Goal: Task Accomplishment & Management: Use online tool/utility

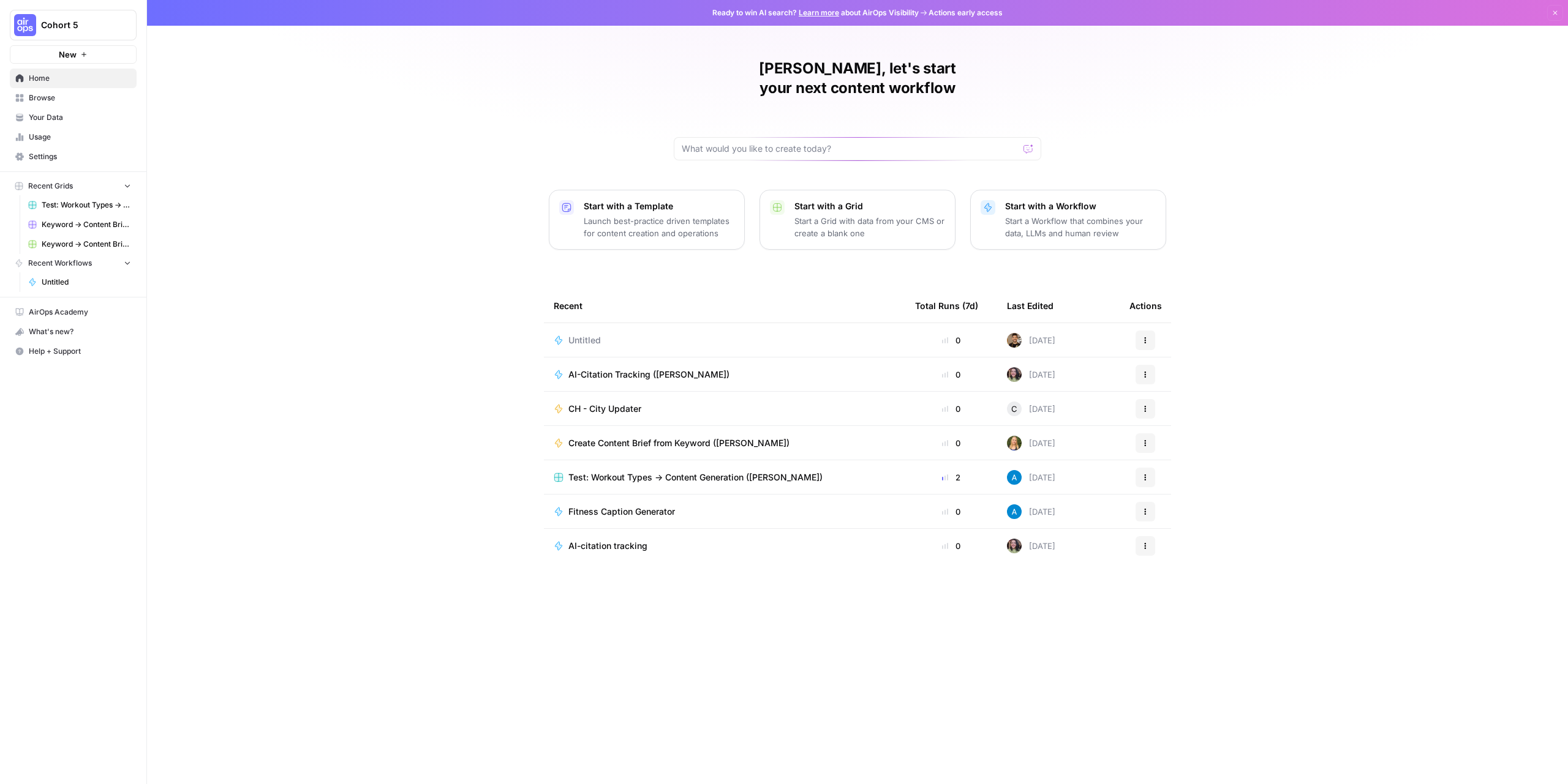
click at [600, 369] on span "AI-Citation Tracking ([PERSON_NAME])" at bounding box center [648, 374] width 161 height 12
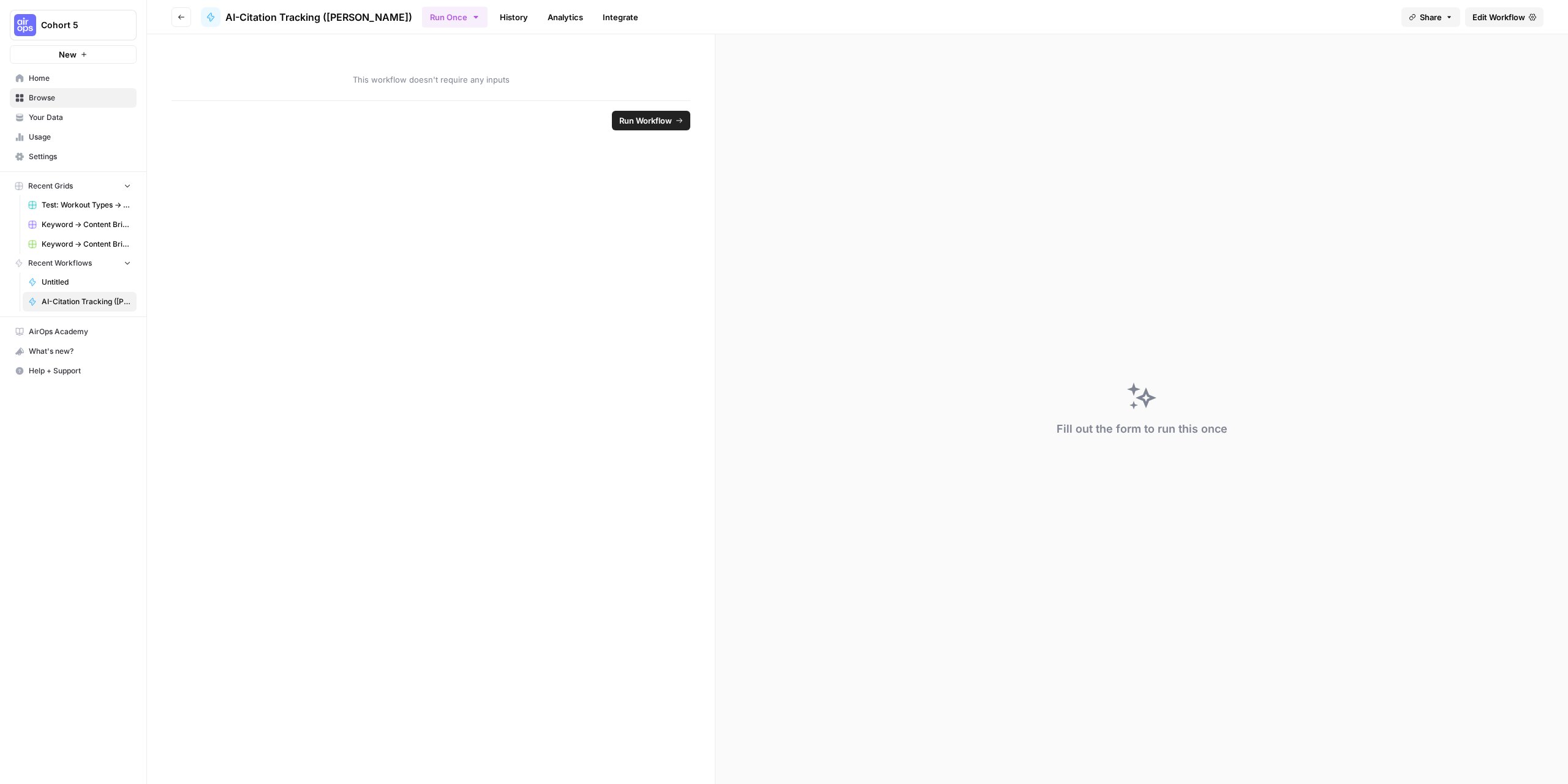
click at [193, 5] on header "Go back AI-Citation Tracking ([PERSON_NAME]) Run Once History Analytics Integra…" at bounding box center [858, 17] width 1421 height 35
click at [174, 21] on button "Go back" at bounding box center [181, 16] width 19 height 19
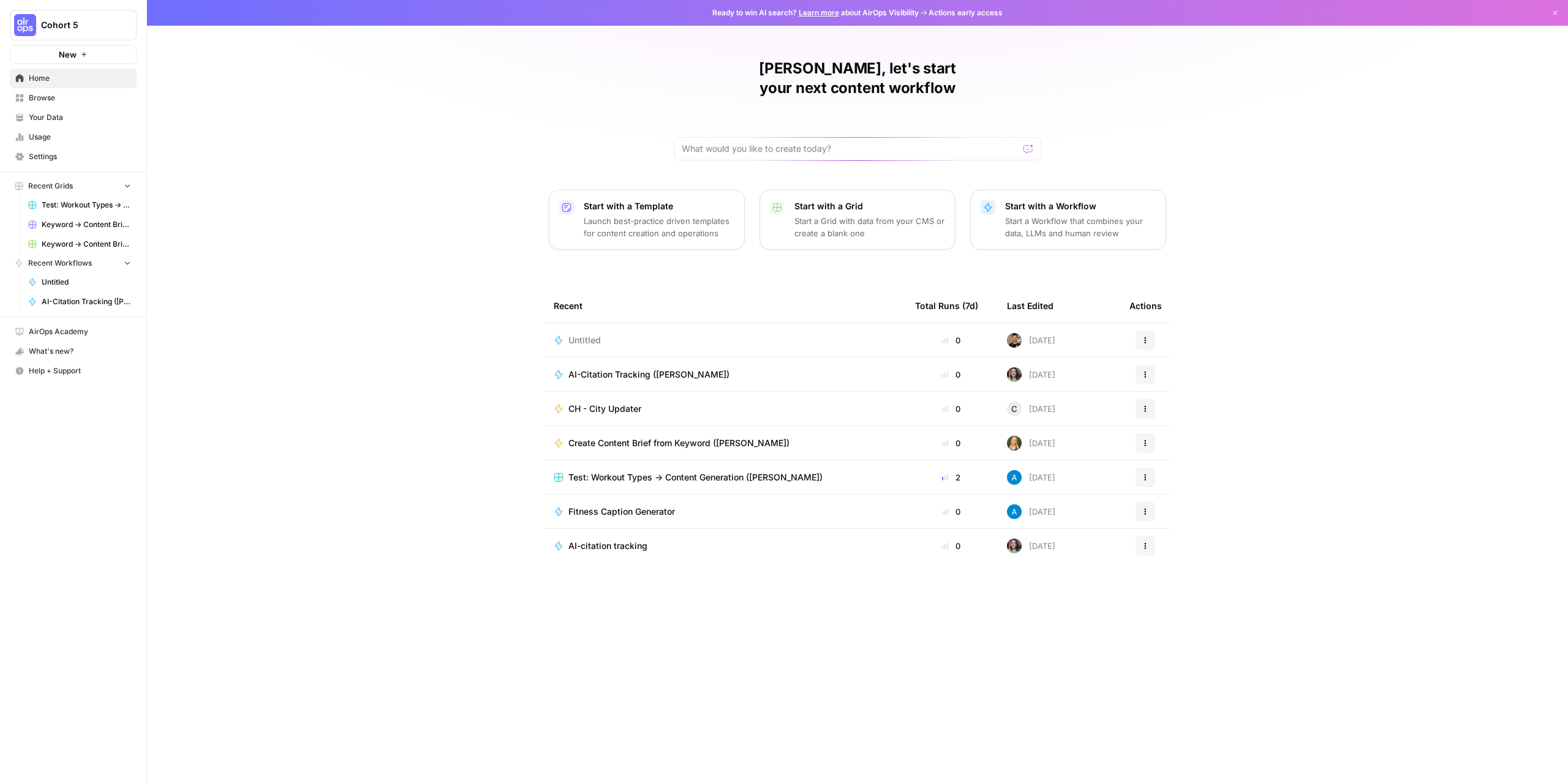
click at [624, 334] on div "Untitled" at bounding box center [724, 340] width 342 height 12
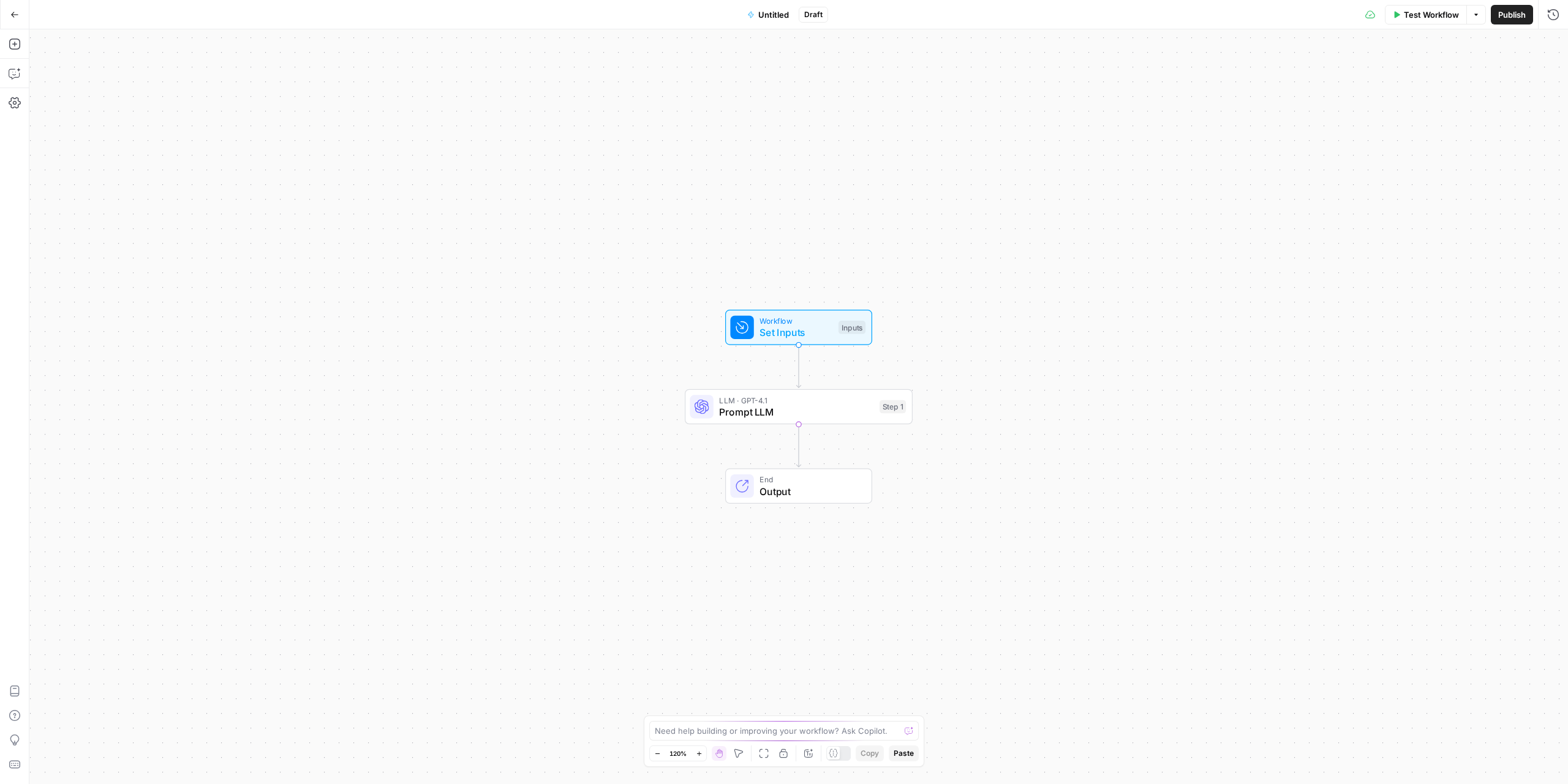
click at [1426, 13] on span "Test Workflow" at bounding box center [1431, 14] width 55 height 12
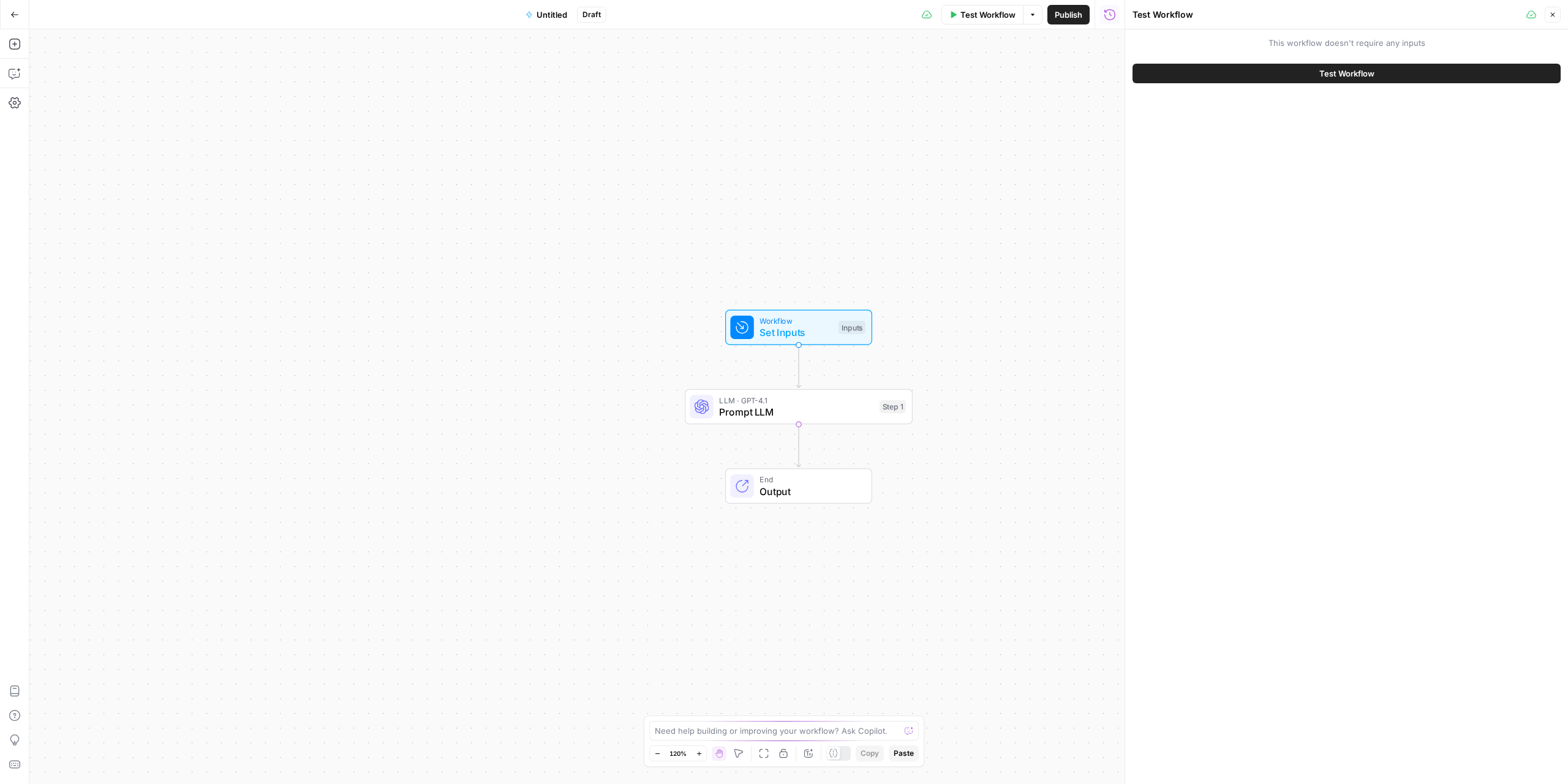
click at [1331, 72] on span "Test Workflow" at bounding box center [1346, 73] width 55 height 12
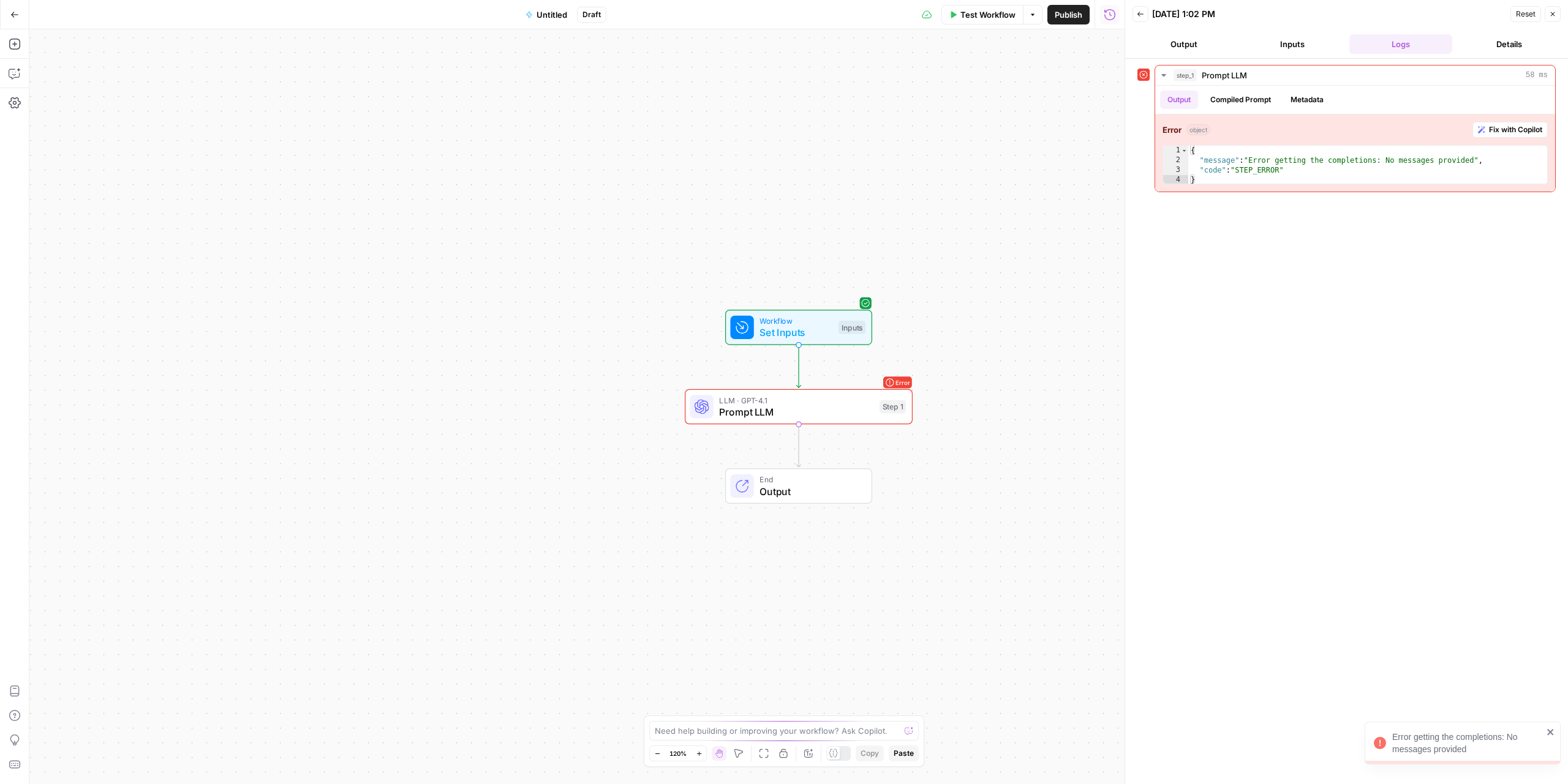
click at [1281, 42] on button "Inputs" at bounding box center [1292, 44] width 103 height 19
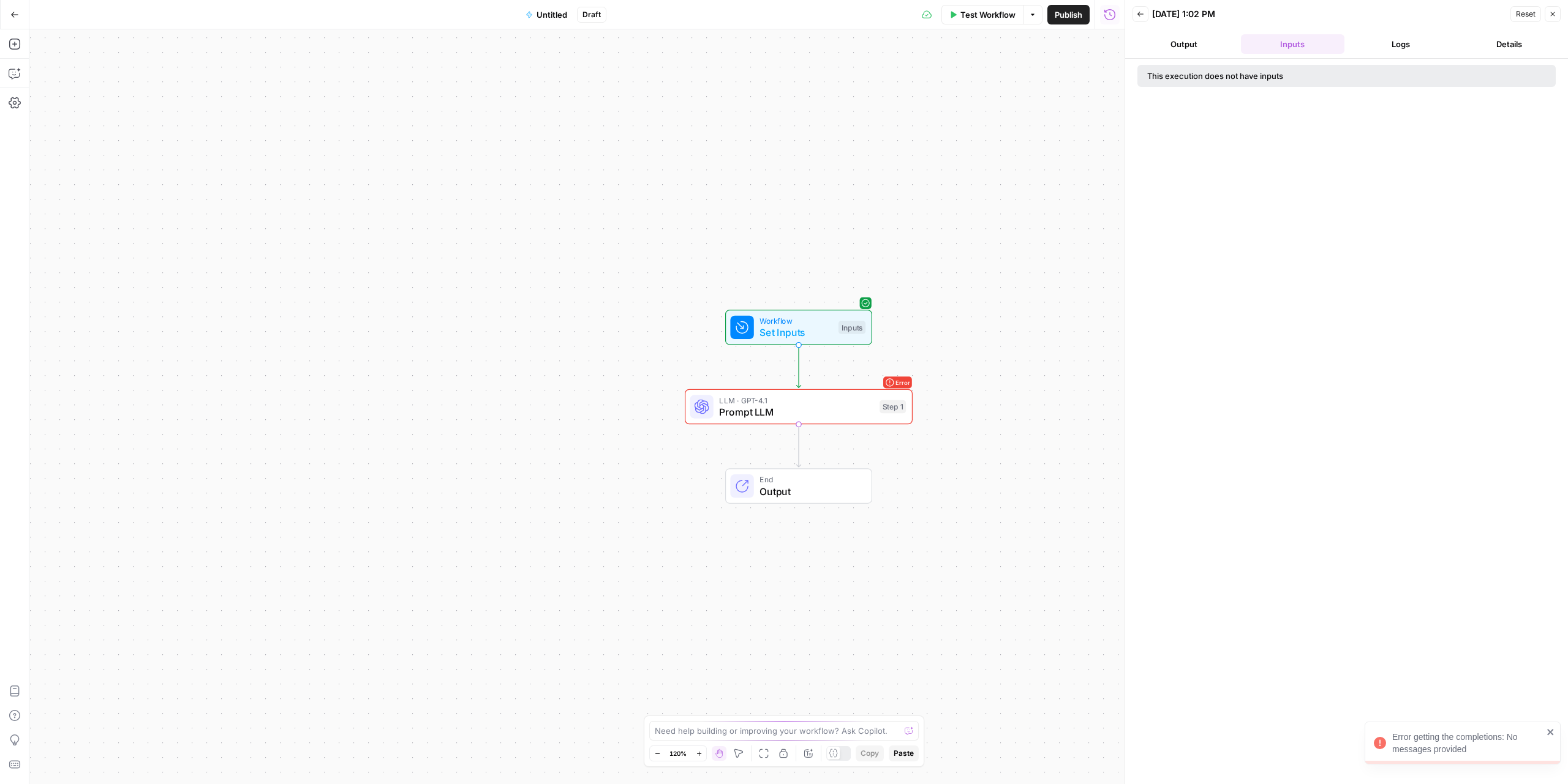
click at [1223, 41] on button "Output" at bounding box center [1184, 44] width 103 height 19
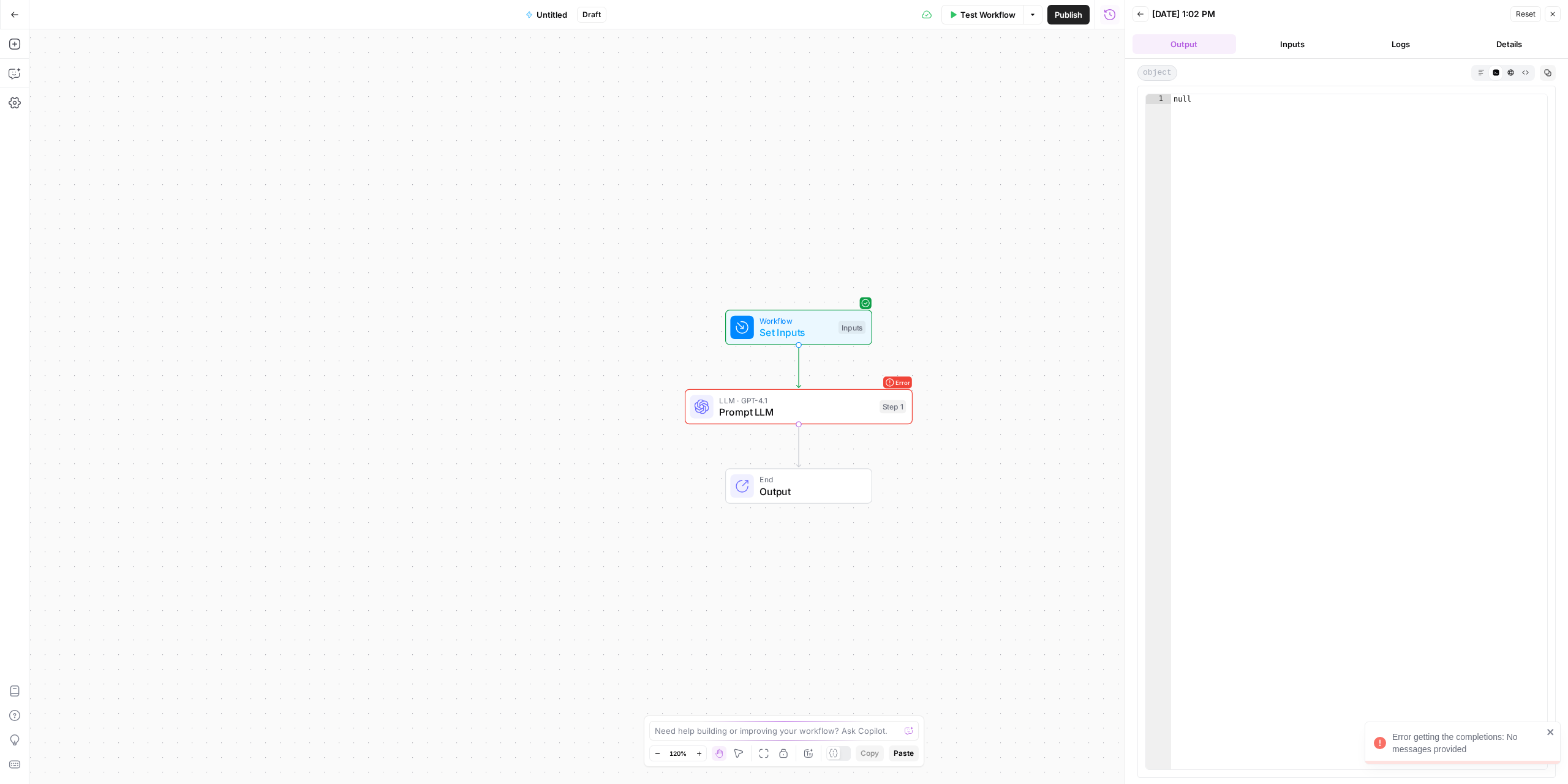
click at [1407, 41] on button "Logs" at bounding box center [1400, 44] width 103 height 19
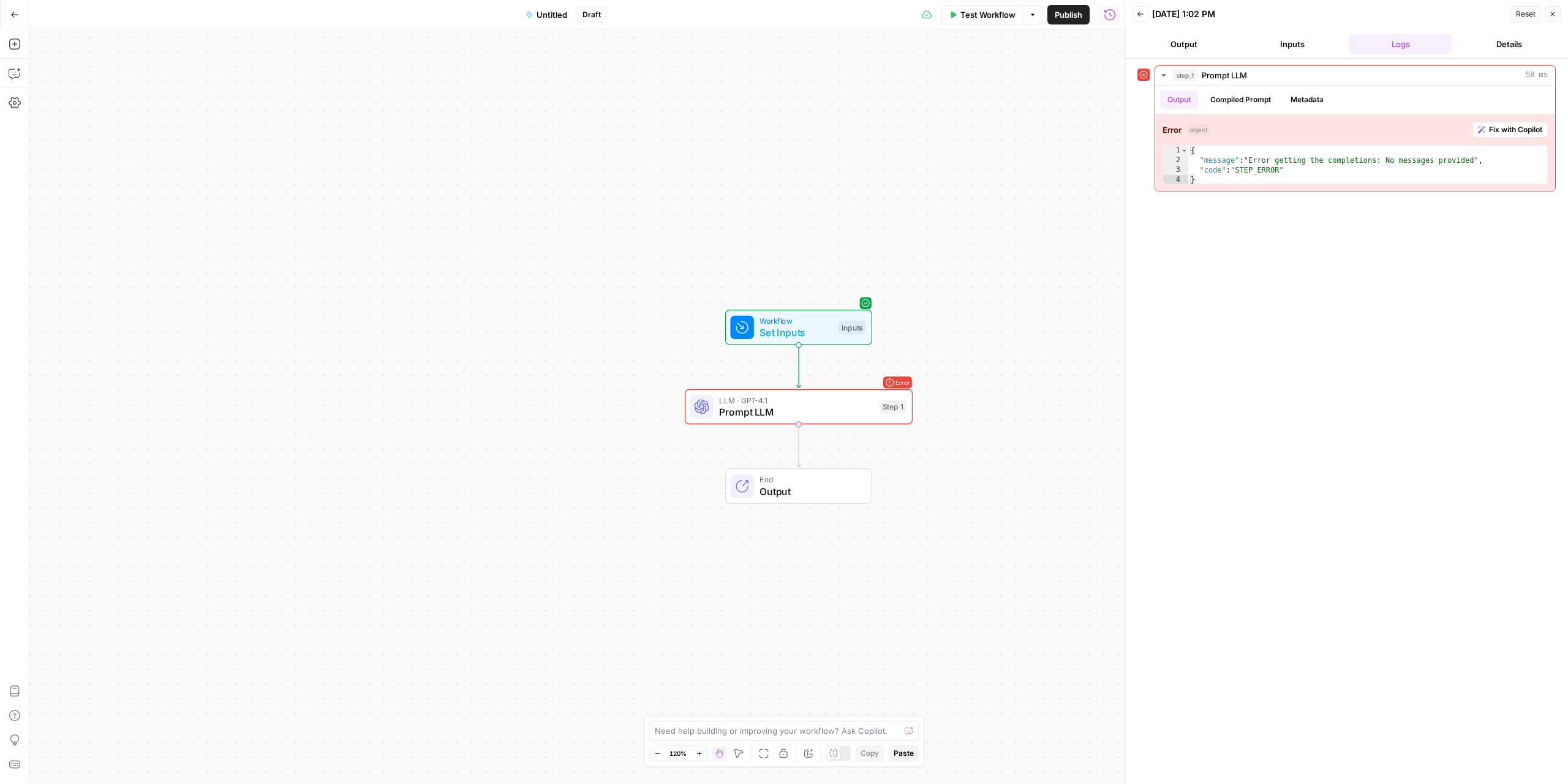
click at [1479, 53] on button "Details" at bounding box center [1508, 44] width 103 height 19
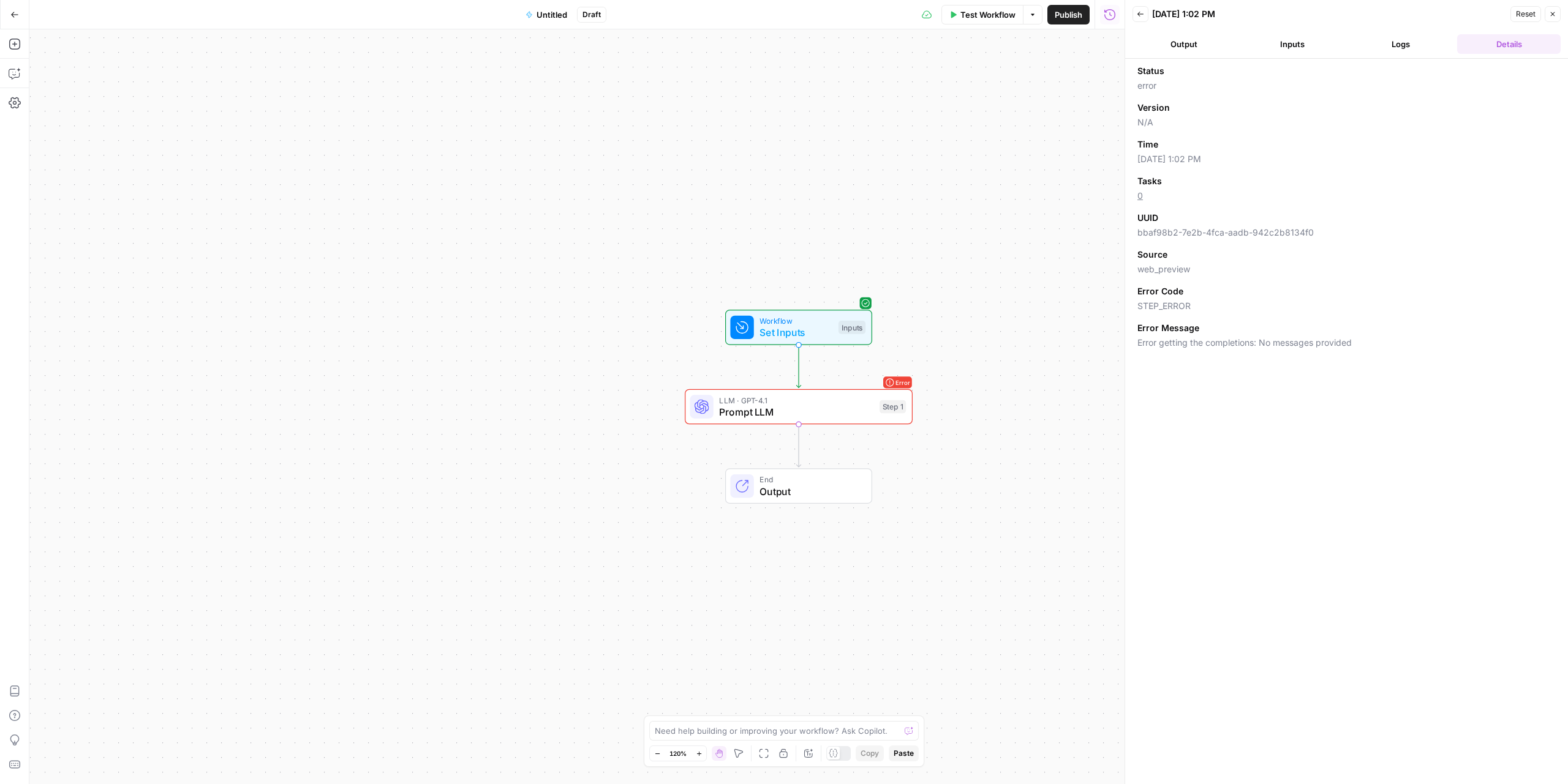
click at [1426, 40] on button "Logs" at bounding box center [1400, 44] width 103 height 19
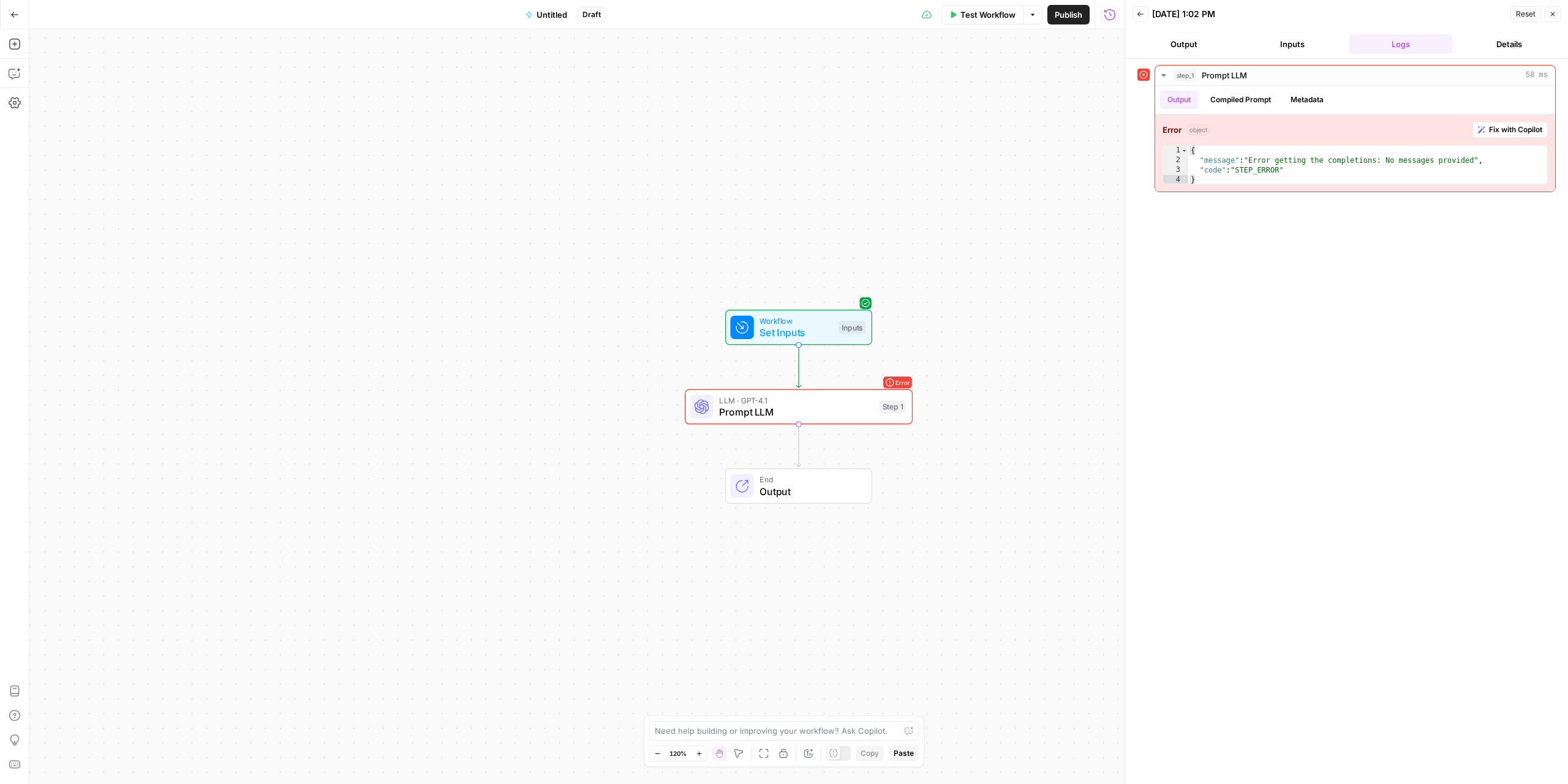
click at [999, 11] on span "Test Workflow" at bounding box center [987, 14] width 55 height 12
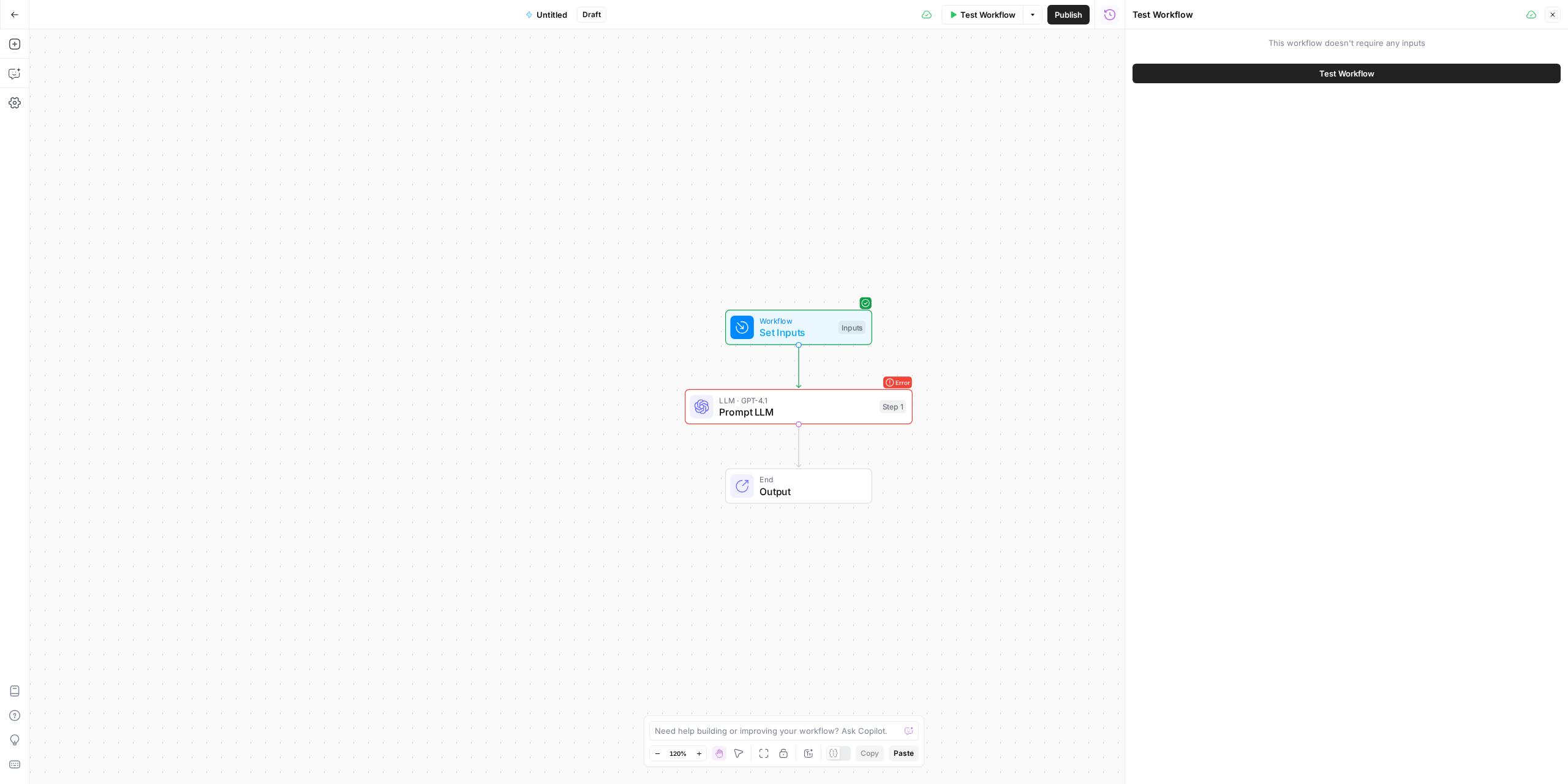
click at [1037, 19] on button "Options" at bounding box center [1032, 14] width 19 height 19
click at [875, 26] on div "Test Workflow Options Publish Run History" at bounding box center [865, 15] width 518 height 29
click at [1555, 17] on icon "button" at bounding box center [1552, 15] width 7 height 7
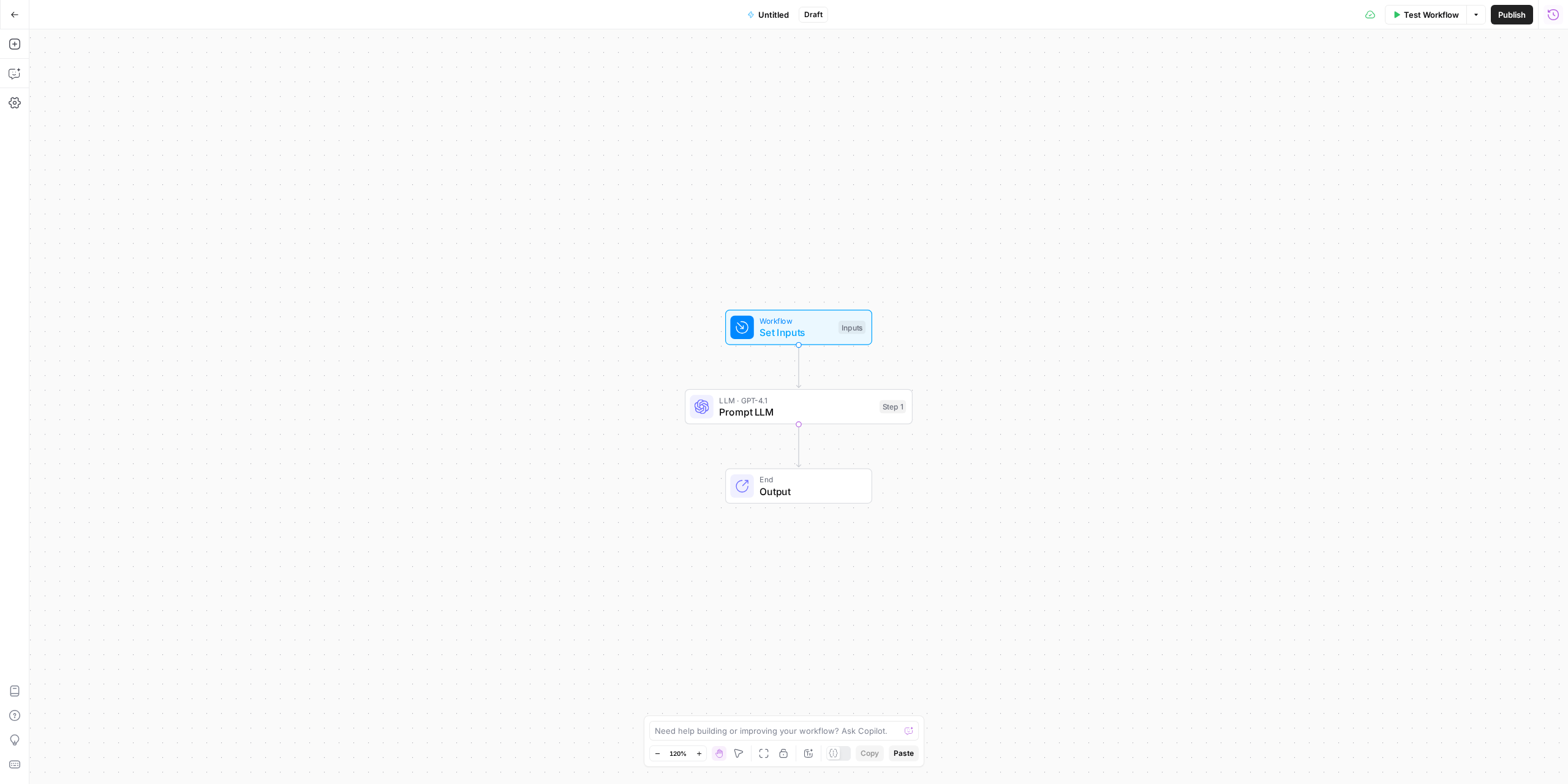
click at [1556, 10] on icon "button" at bounding box center [1553, 14] width 11 height 11
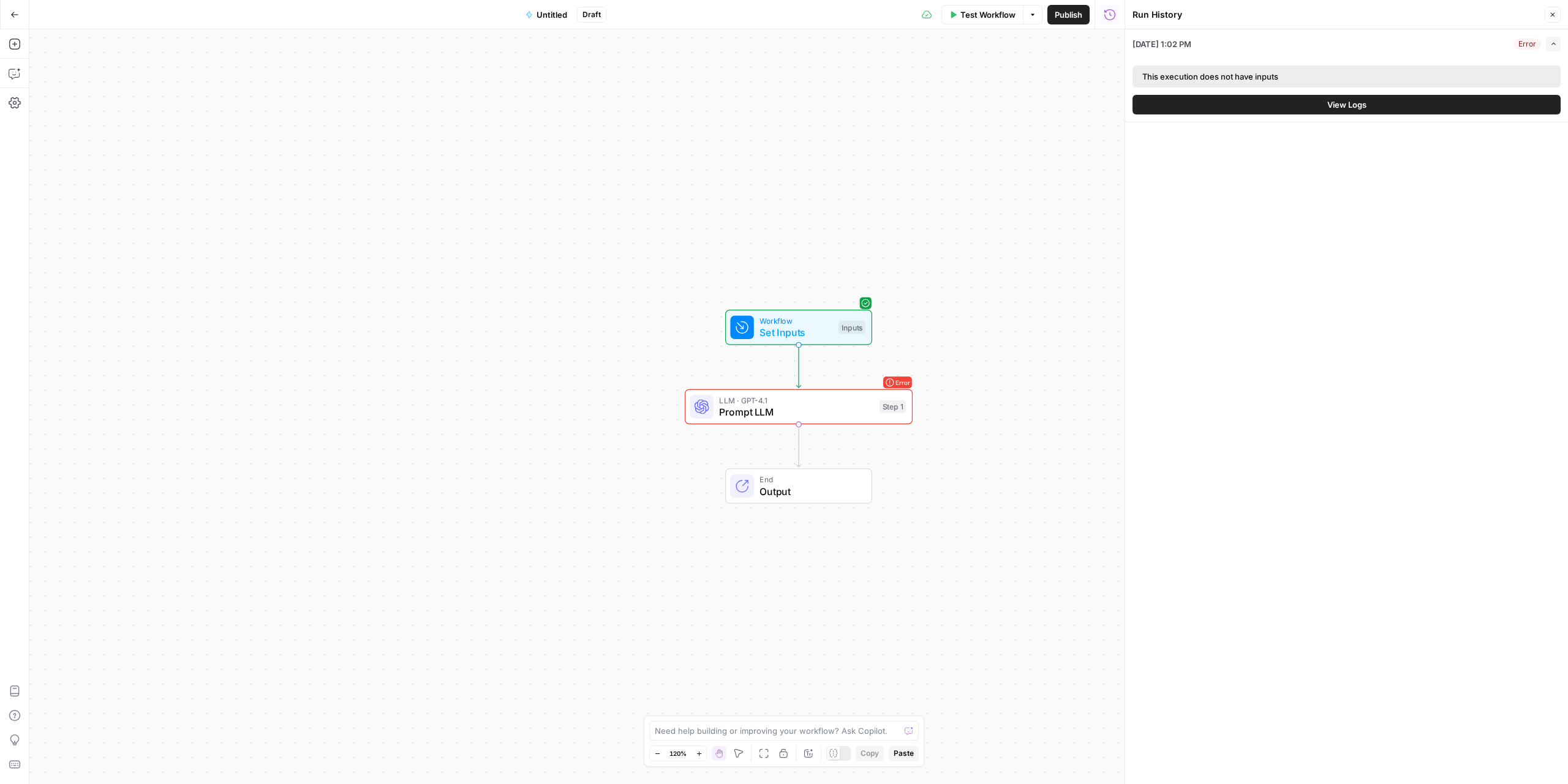
click at [1556, 10] on button "Close" at bounding box center [1552, 14] width 16 height 16
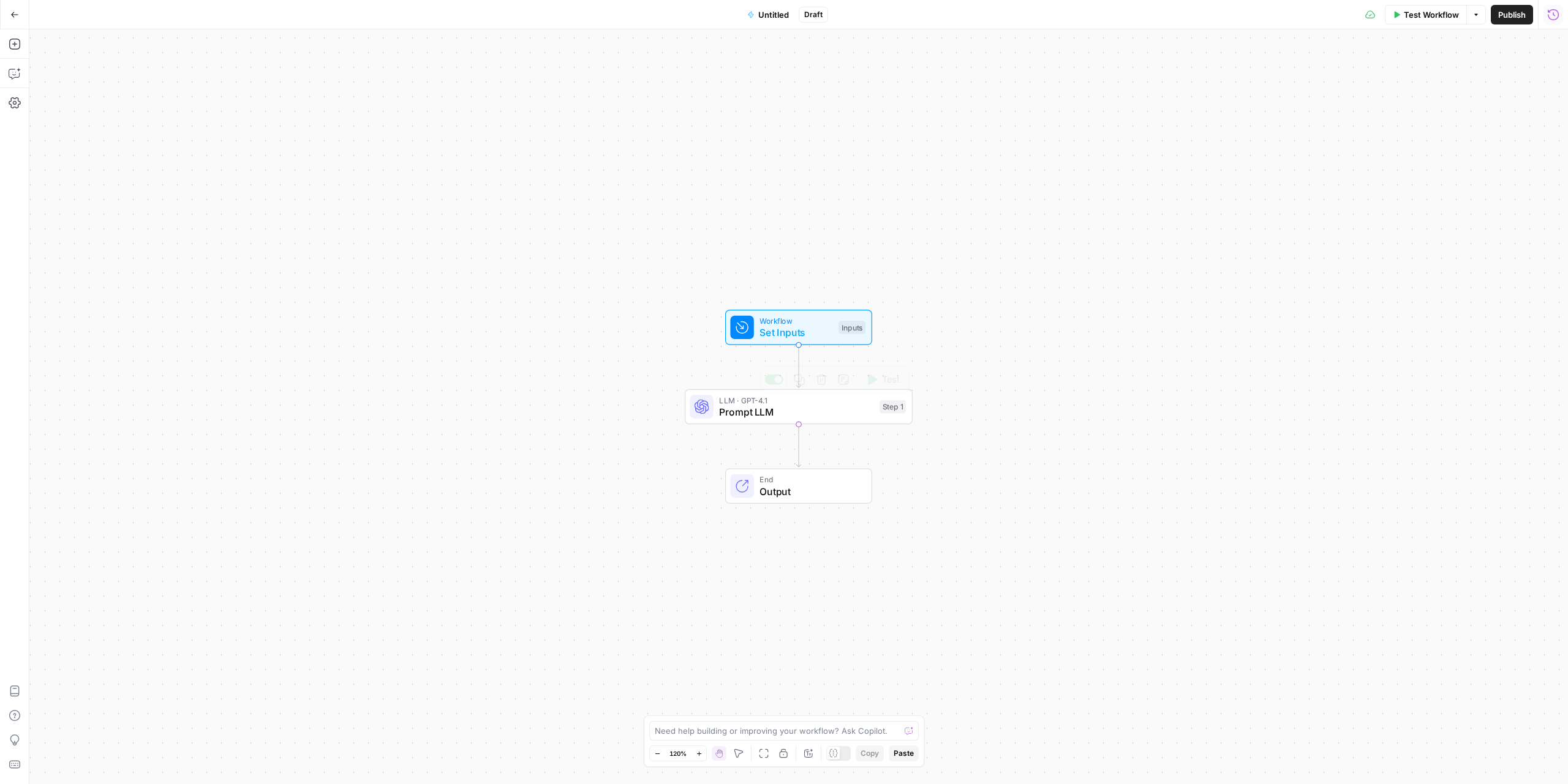
click at [798, 409] on span "Prompt LLM" at bounding box center [795, 412] width 154 height 15
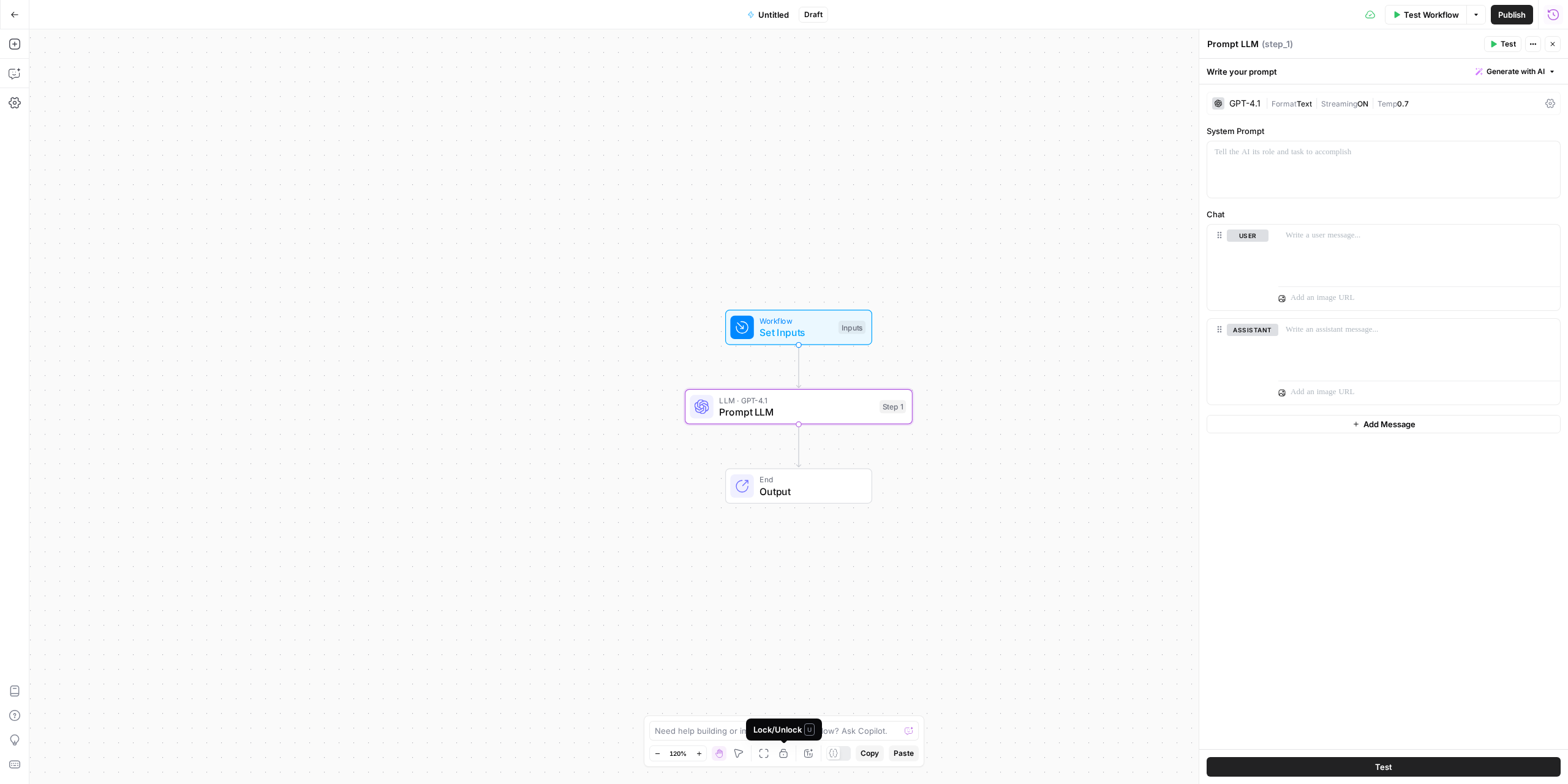
click at [785, 756] on icon "button" at bounding box center [783, 753] width 10 height 10
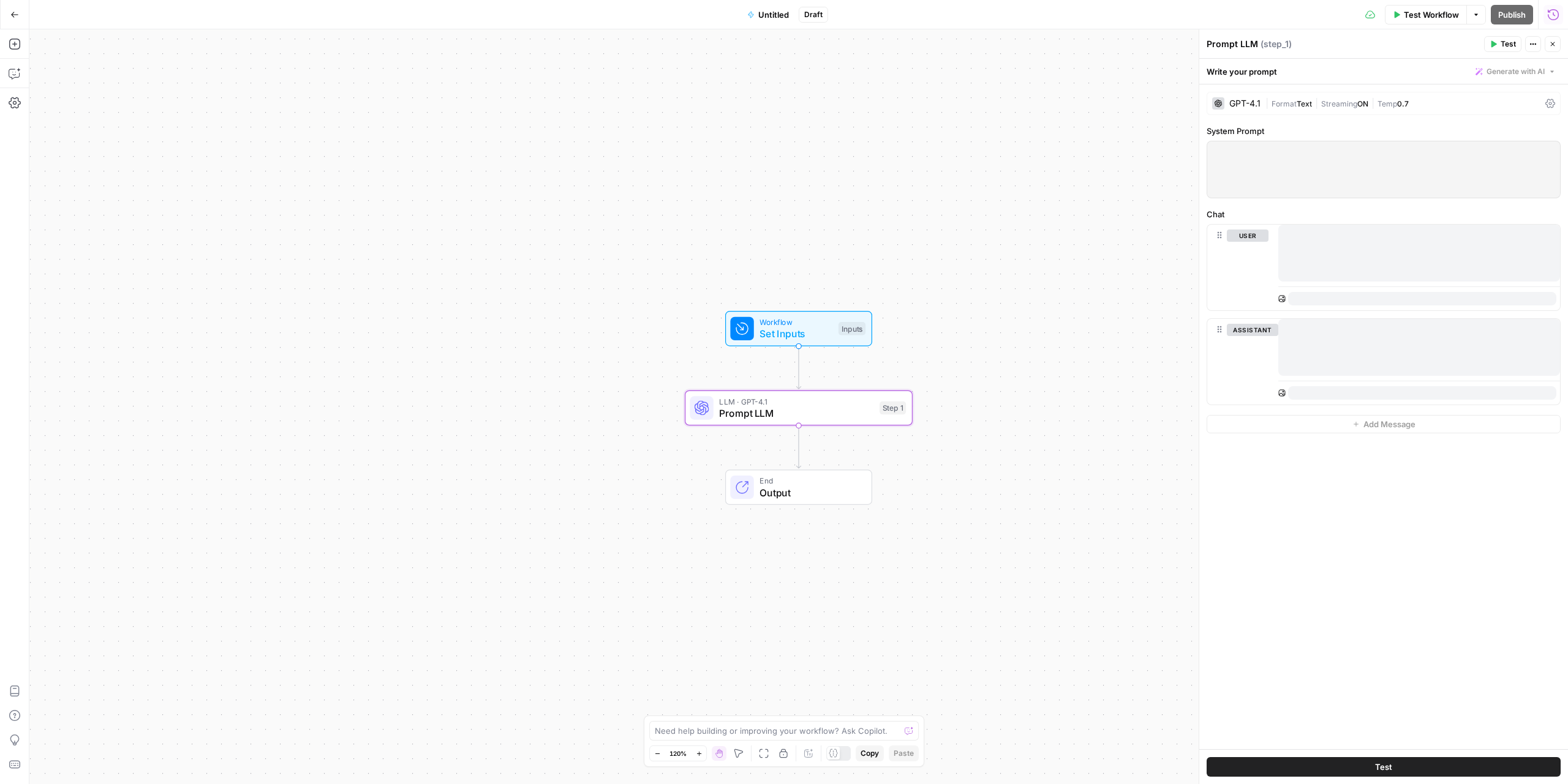
click at [783, 748] on icon "button" at bounding box center [783, 753] width 10 height 10
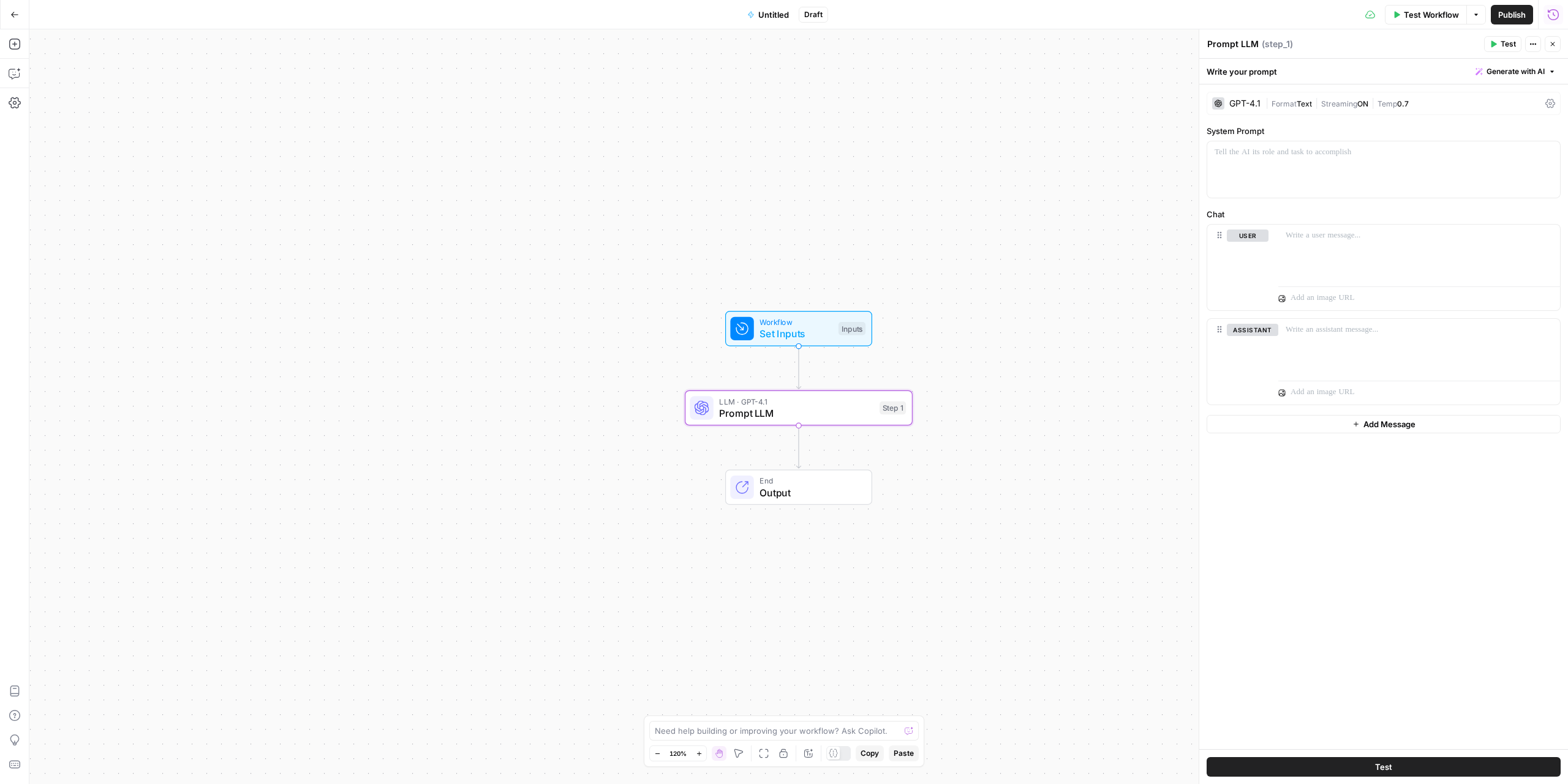
click at [780, 753] on icon "button" at bounding box center [783, 753] width 10 height 10
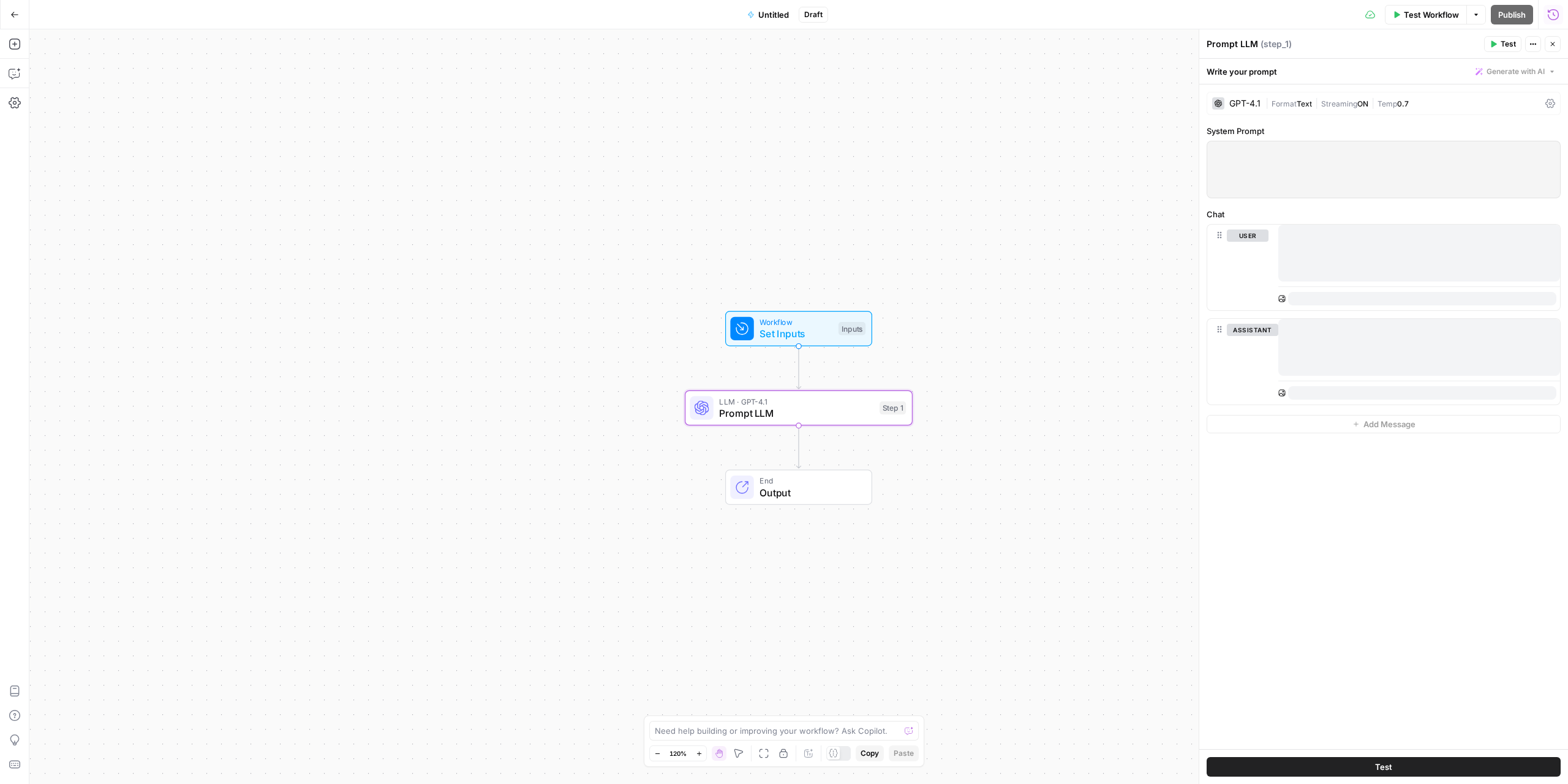
click at [1360, 360] on div at bounding box center [1419, 347] width 281 height 57
click at [1349, 289] on div at bounding box center [1419, 296] width 281 height 29
click at [788, 758] on icon "button" at bounding box center [783, 753] width 10 height 10
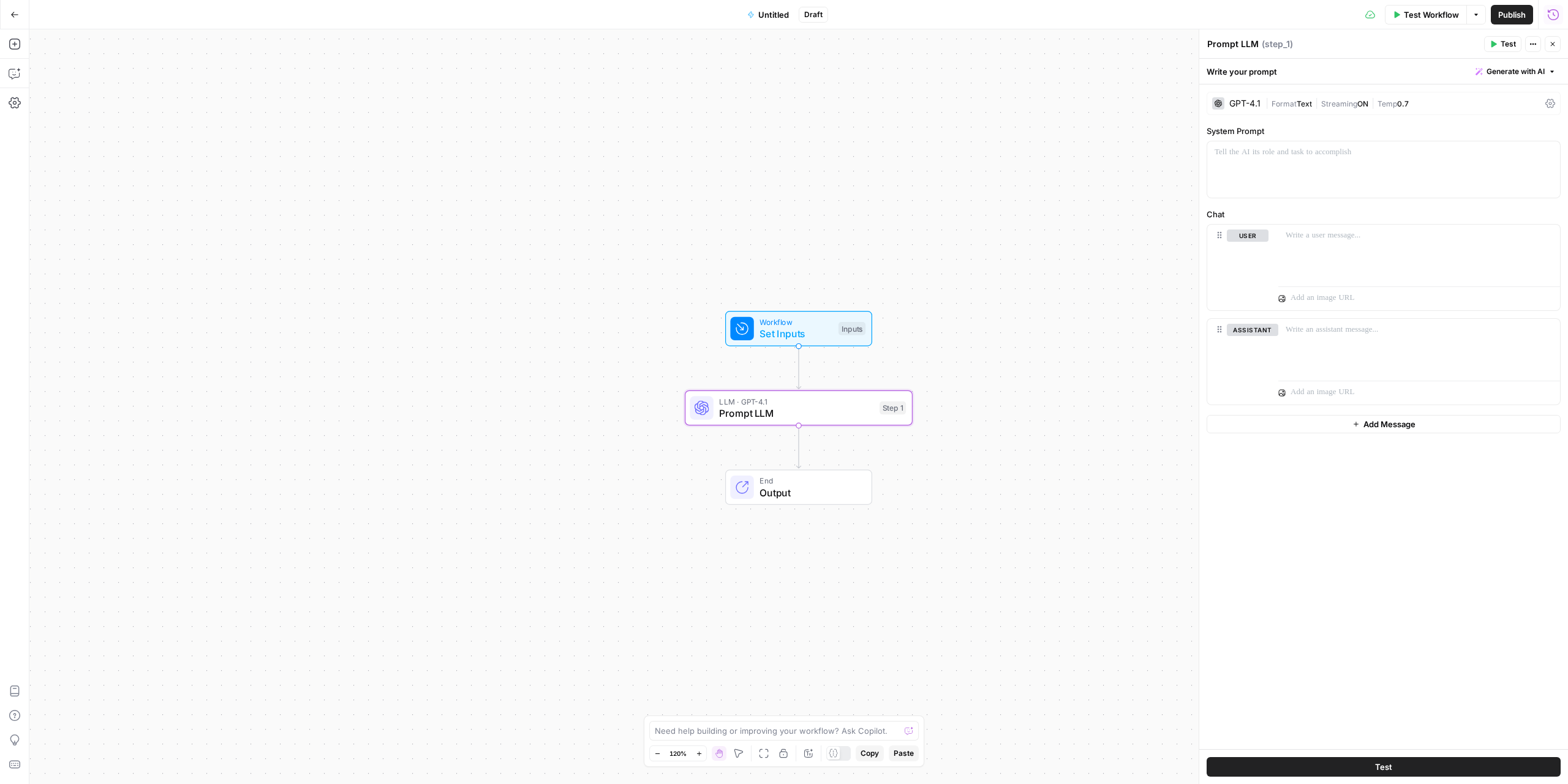
click at [788, 758] on icon "button" at bounding box center [783, 753] width 10 height 10
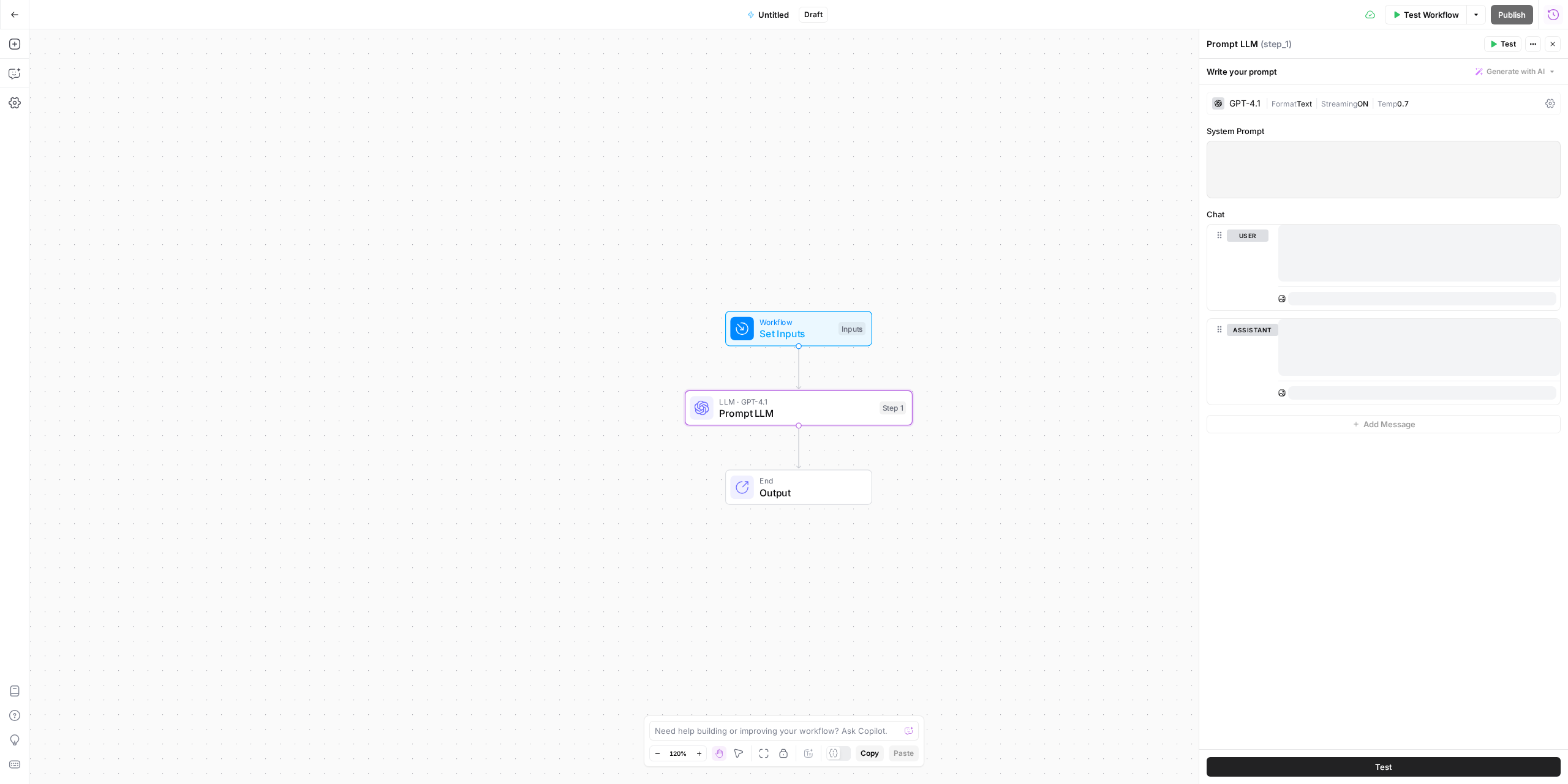
click at [788, 758] on icon "button" at bounding box center [783, 753] width 10 height 10
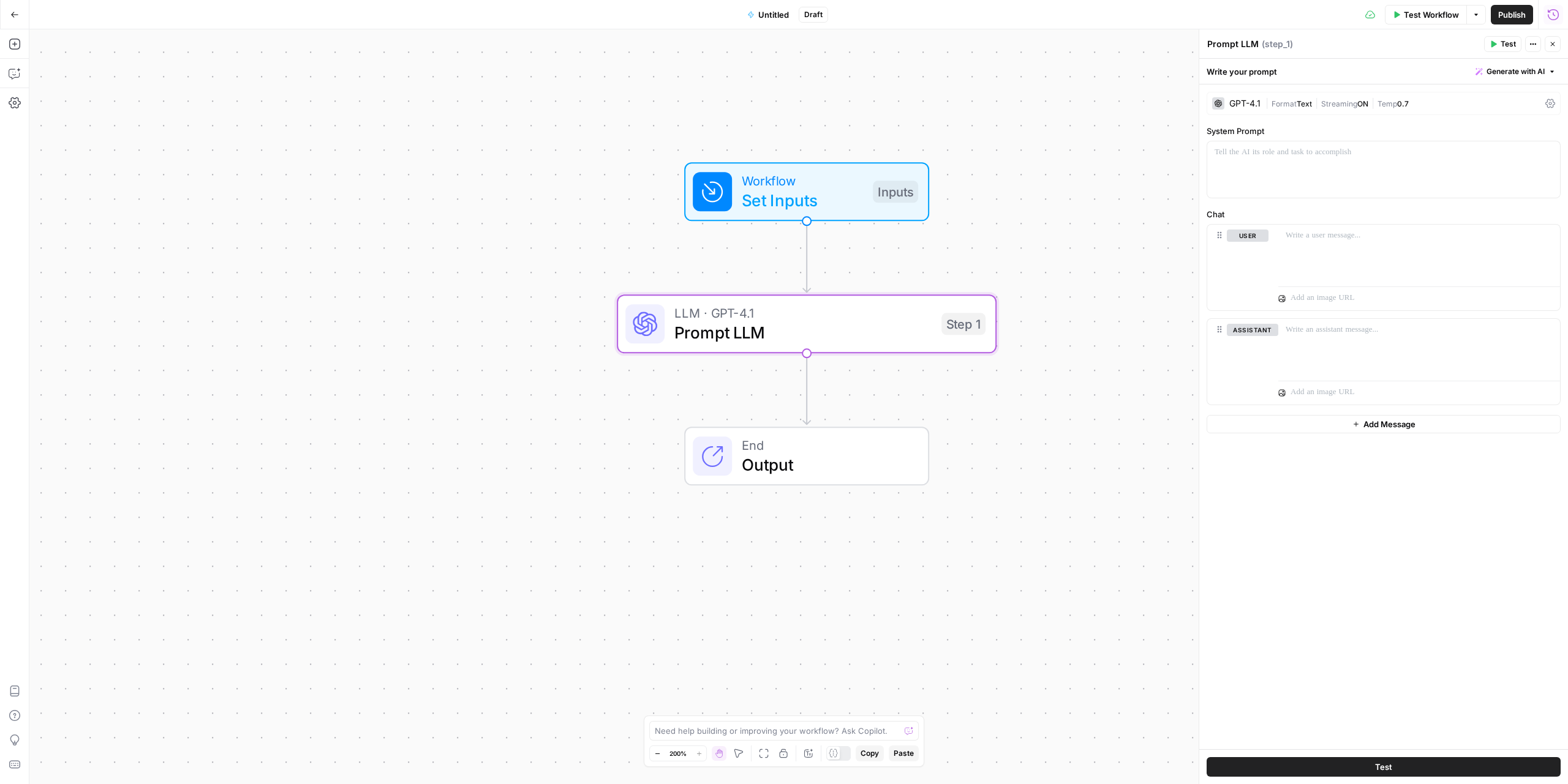
click at [816, 517] on div "Workflow Set Inputs Inputs LLM · GPT-4.1 Prompt LLM Step 1 End Output" at bounding box center [798, 406] width 1539 height 755
click at [856, 455] on span "Output" at bounding box center [825, 465] width 166 height 25
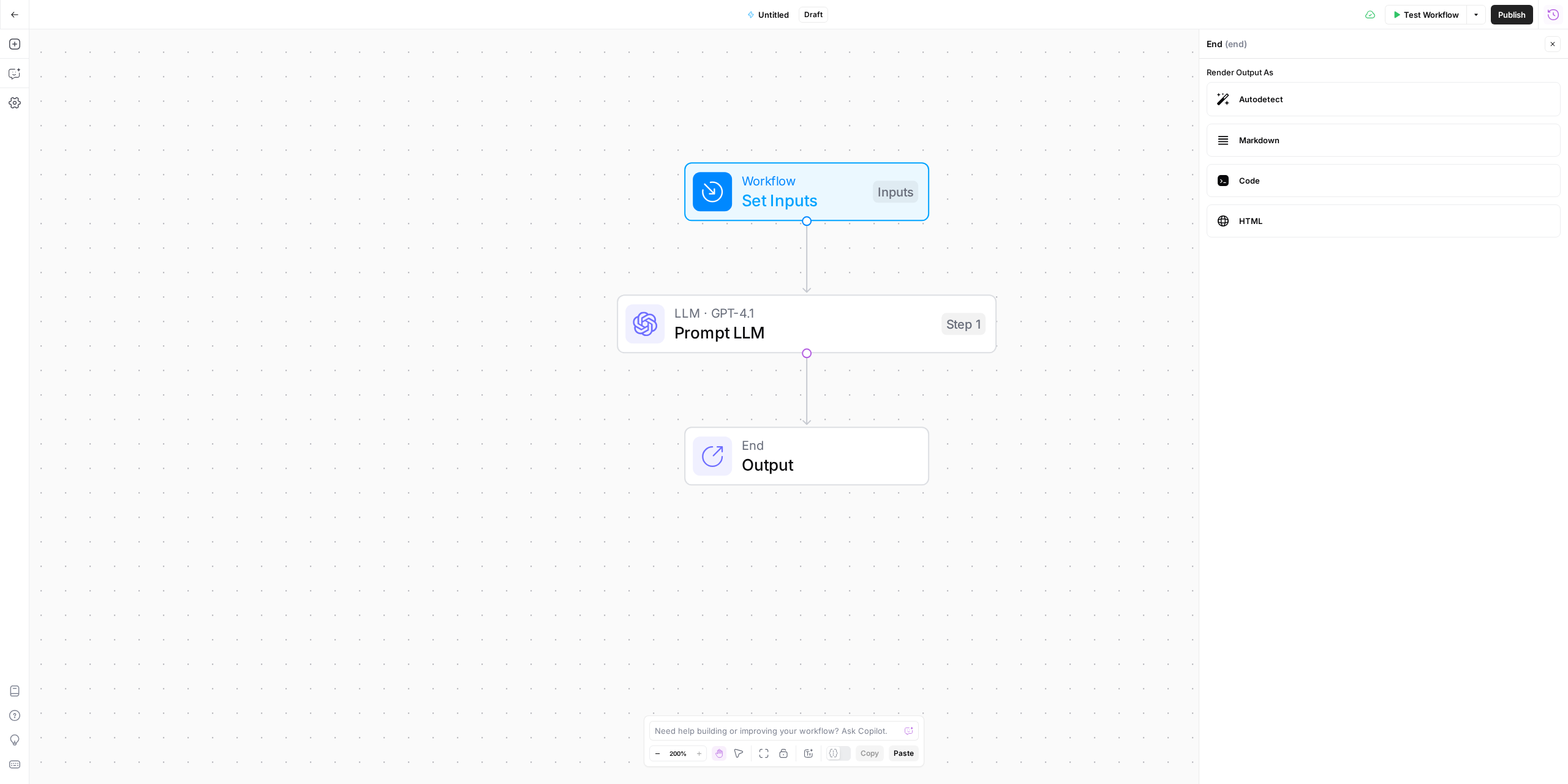
click at [785, 753] on icon "button" at bounding box center [783, 753] width 10 height 10
click at [888, 343] on span "Prompt LLM" at bounding box center [803, 332] width 258 height 25
click at [888, 339] on span "Prompt LLM" at bounding box center [803, 331] width 258 height 25
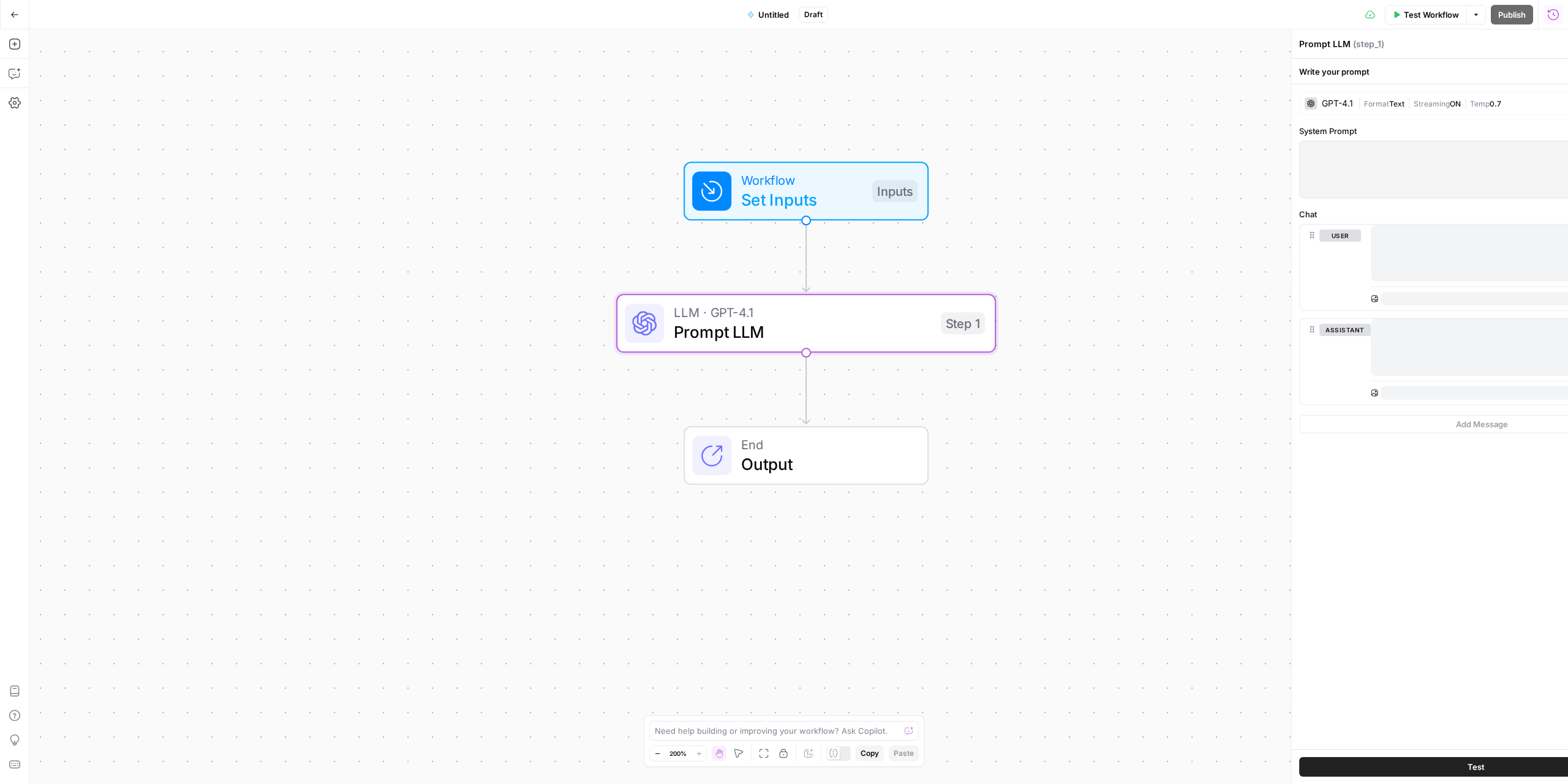
click at [888, 339] on span "Prompt LLM" at bounding box center [803, 331] width 258 height 25
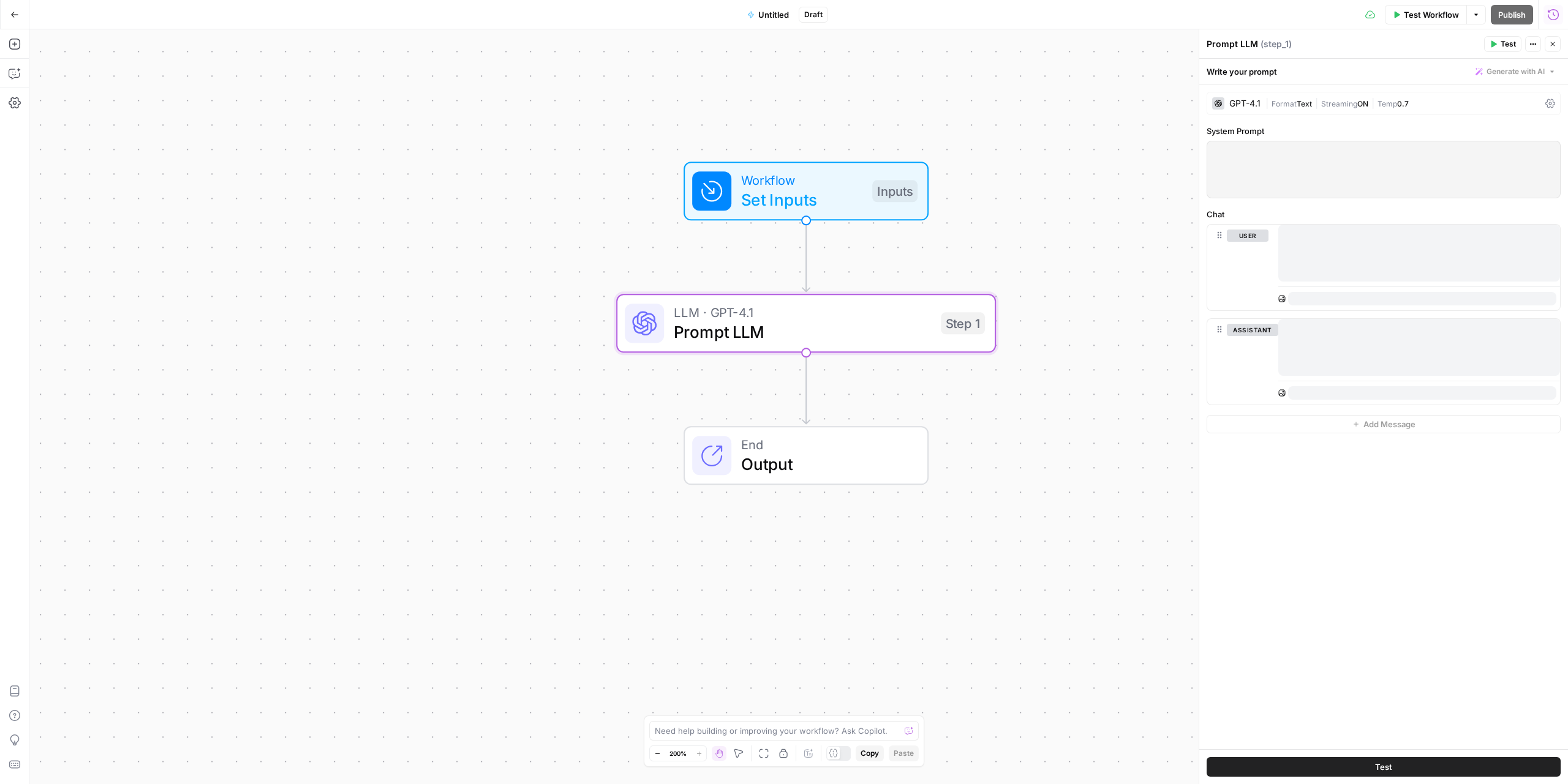
click at [1291, 169] on div at bounding box center [1384, 170] width 353 height 57
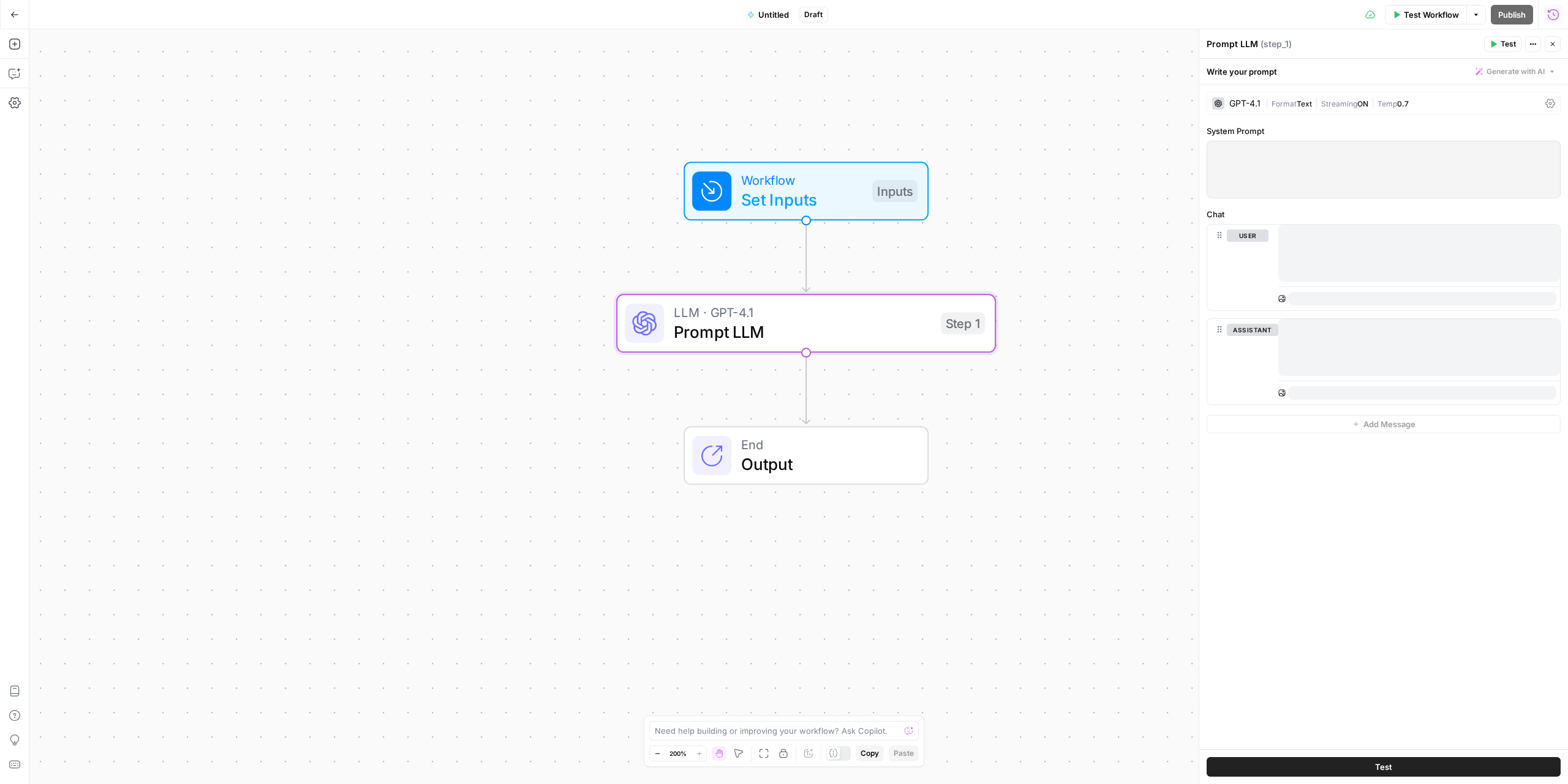
click at [1238, 262] on div "user" at bounding box center [1247, 267] width 42 height 76
click at [768, 753] on icon "button" at bounding box center [763, 753] width 10 height 10
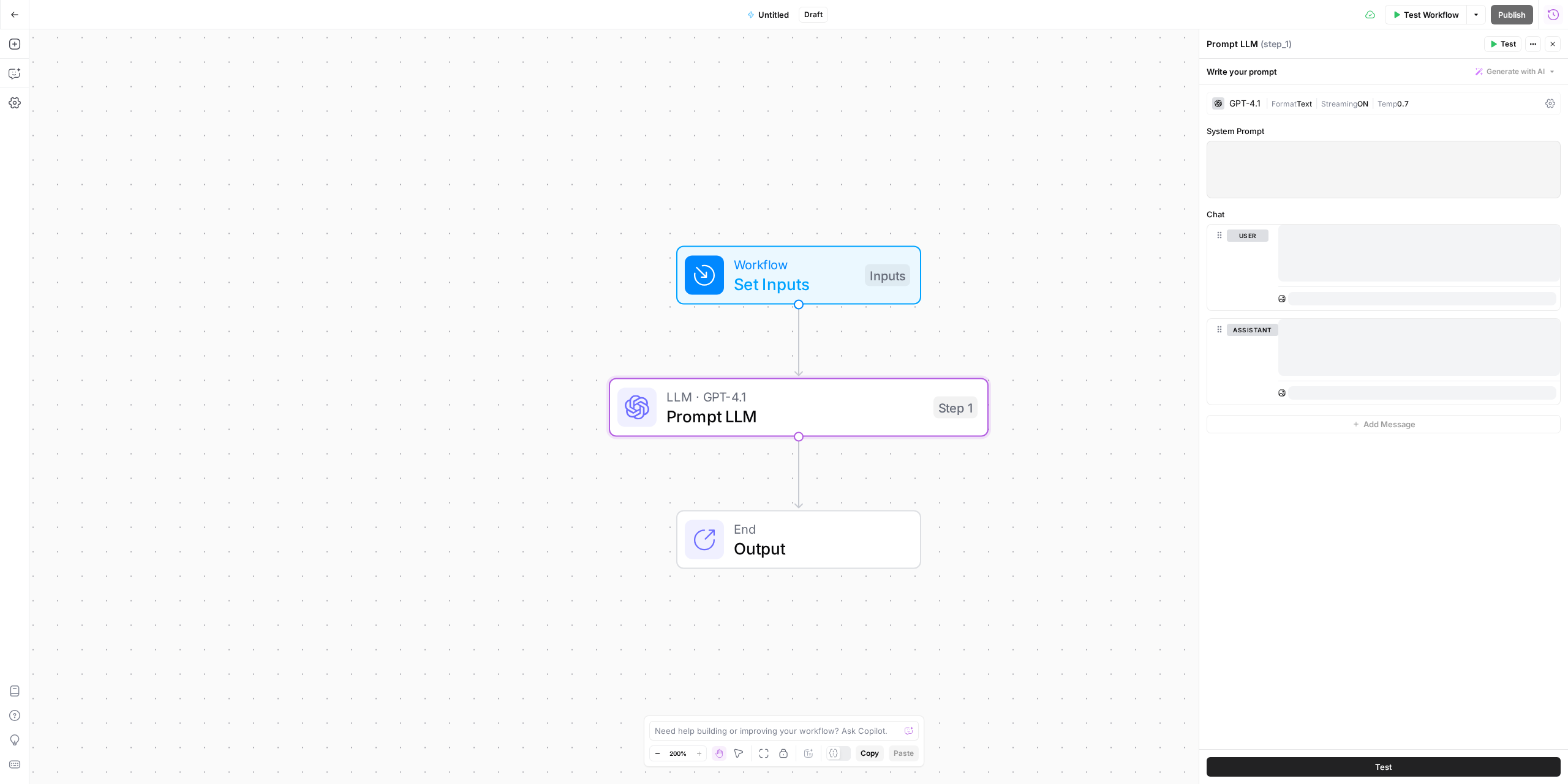
click at [860, 252] on div "Workflow Set Inputs Inputs" at bounding box center [798, 276] width 245 height 58
click at [784, 756] on icon "button" at bounding box center [783, 753] width 10 height 10
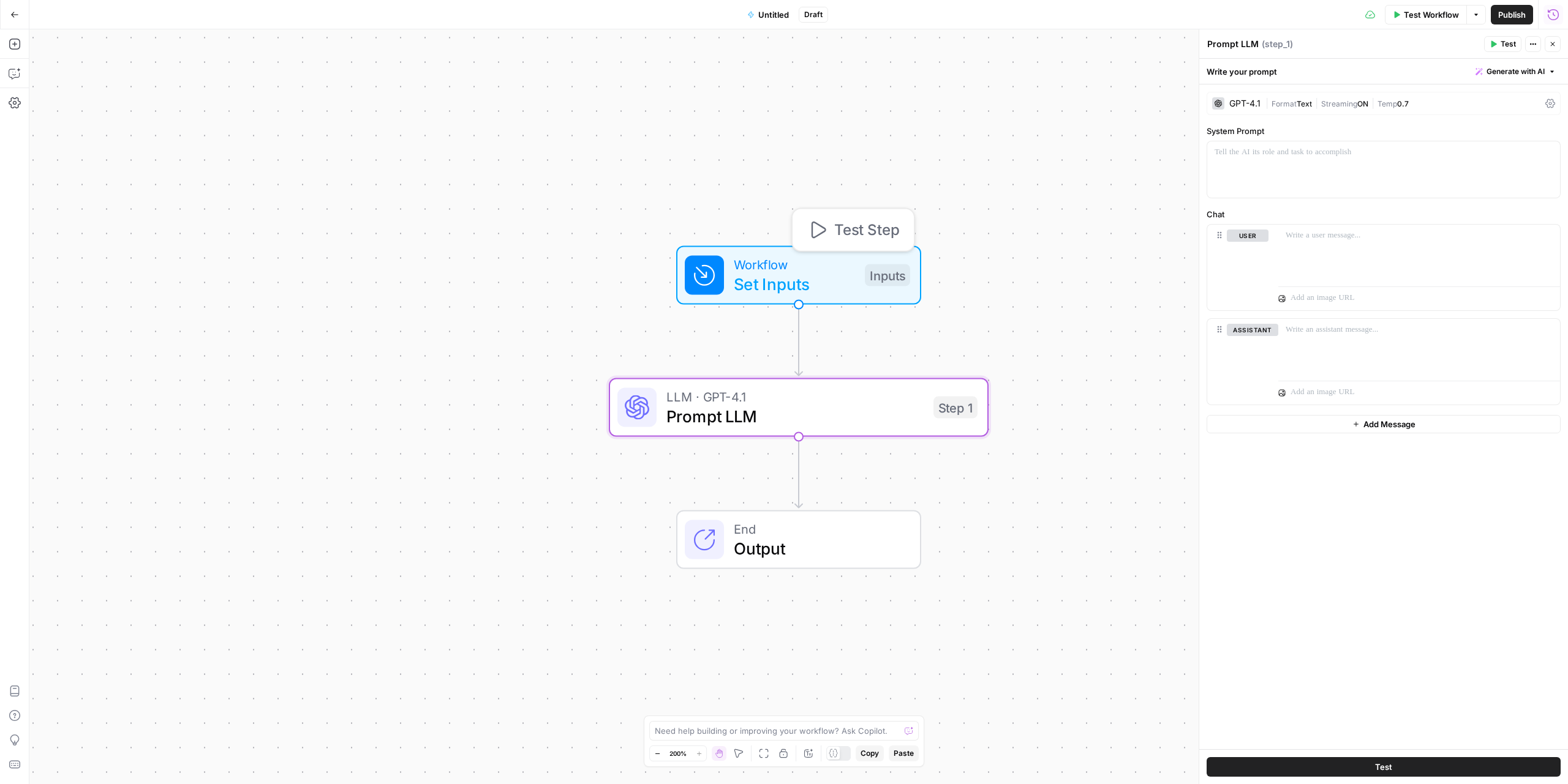
click at [855, 278] on div "Workflow Set Inputs Inputs Test Step" at bounding box center [797, 276] width 226 height 42
click at [827, 269] on span "Workflow" at bounding box center [794, 264] width 121 height 19
click at [827, 269] on span "Workflow" at bounding box center [793, 263] width 121 height 19
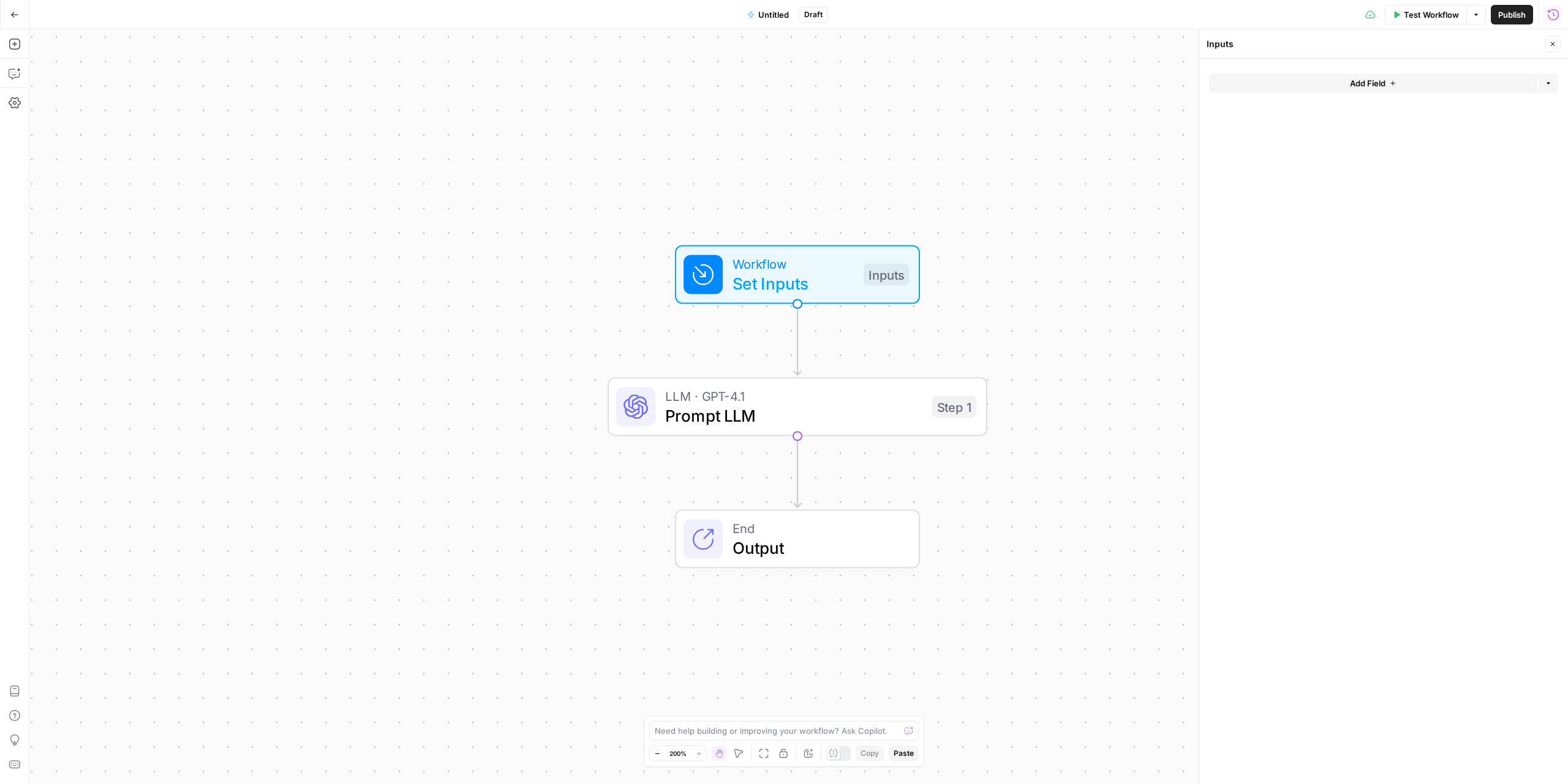
click at [1369, 75] on button "Add Field" at bounding box center [1373, 82] width 328 height 19
